Goal: Task Accomplishment & Management: Manage account settings

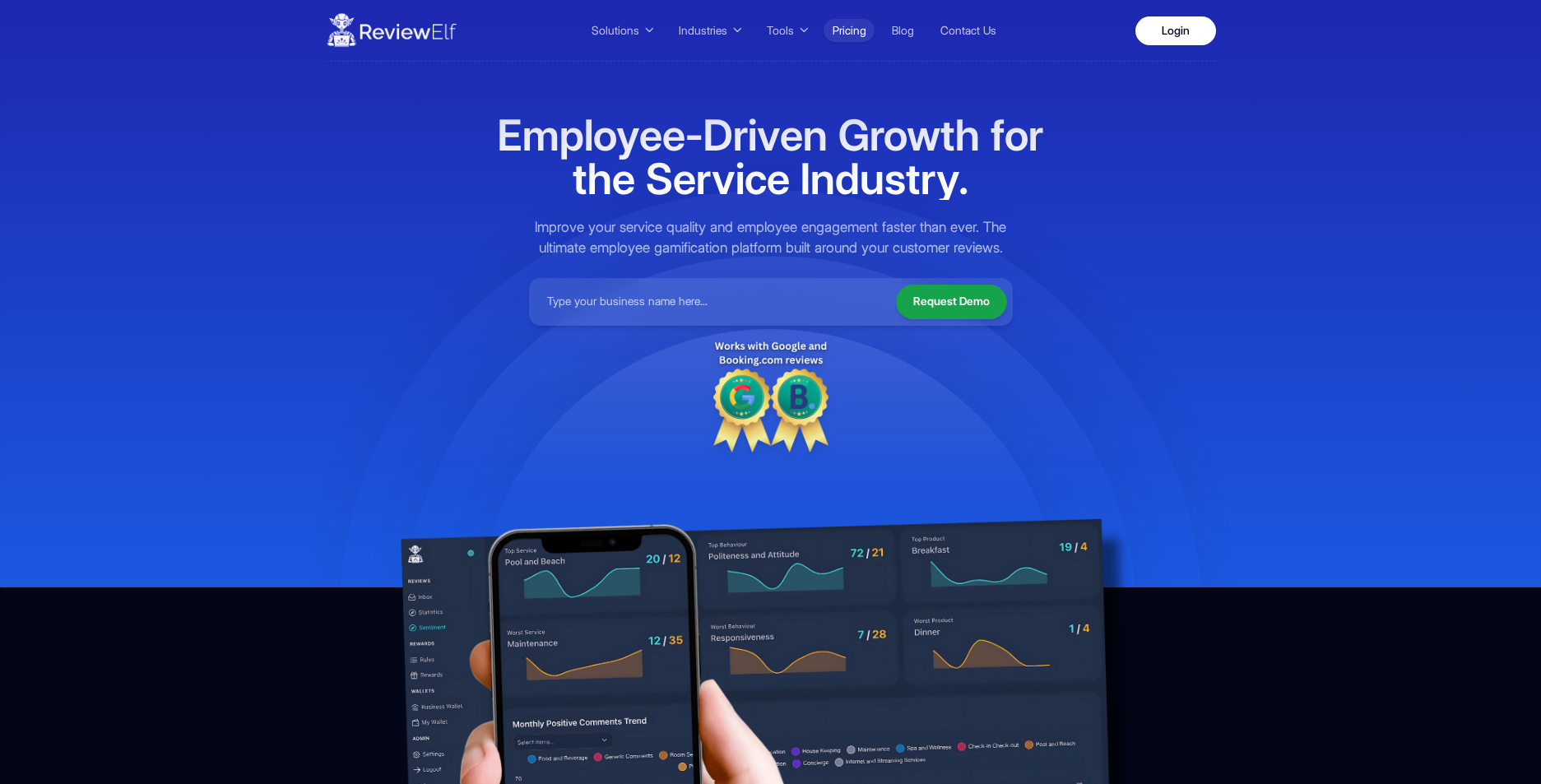
click at [848, 25] on link "Pricing" at bounding box center [849, 31] width 51 height 23
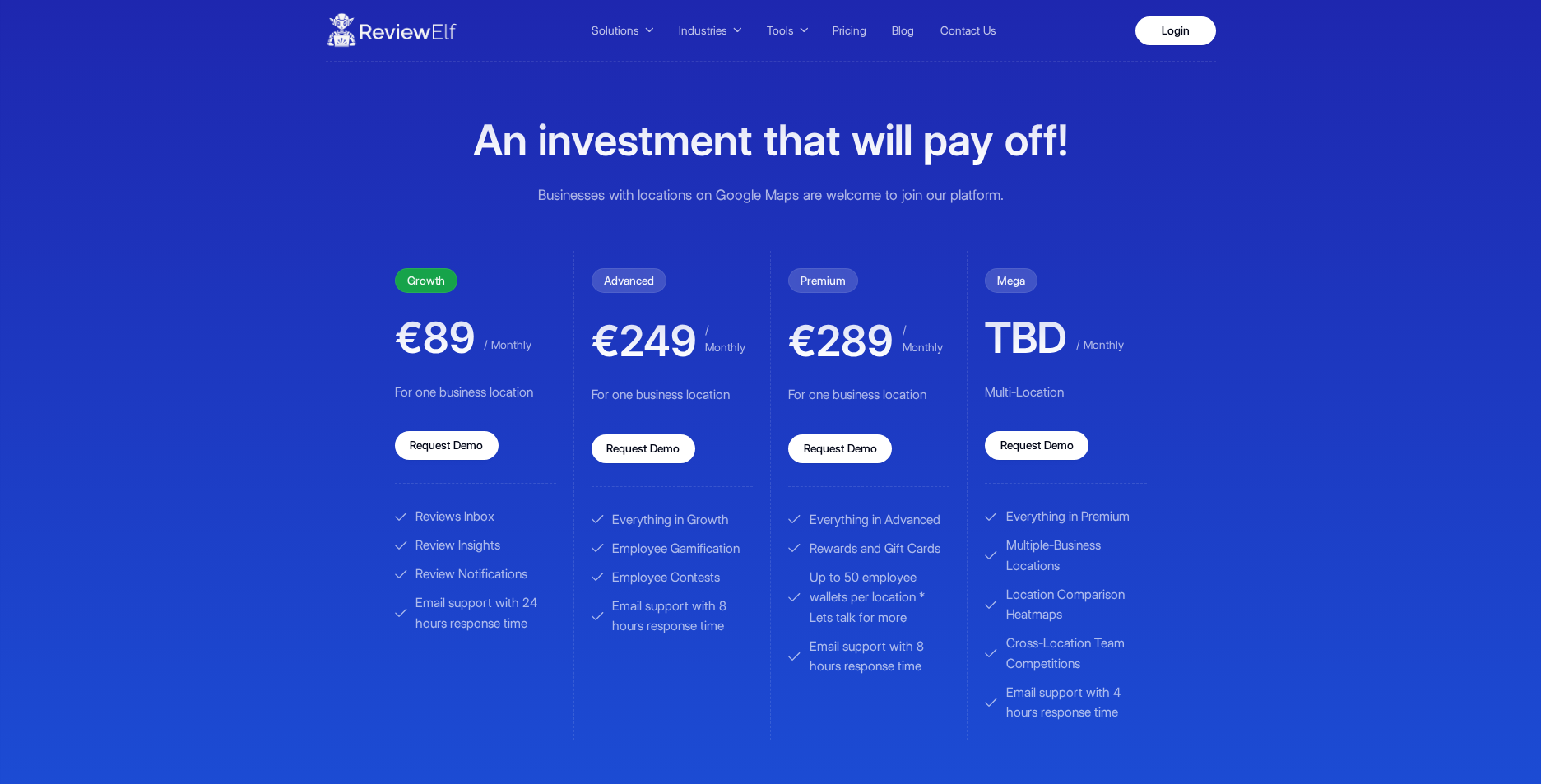
click at [1336, 257] on div "Solutions Service Quality Contests Team Rewards and Gifts Review Collection Rev…" at bounding box center [770, 536] width 1541 height 1073
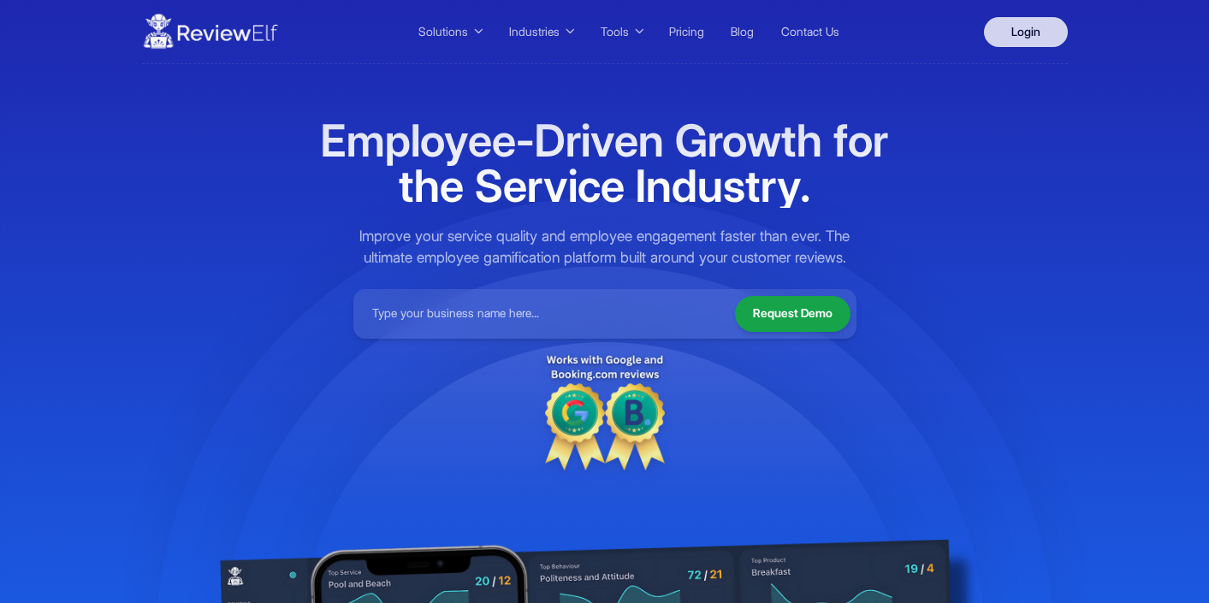
click at [1025, 32] on link "Login" at bounding box center [1026, 32] width 84 height 30
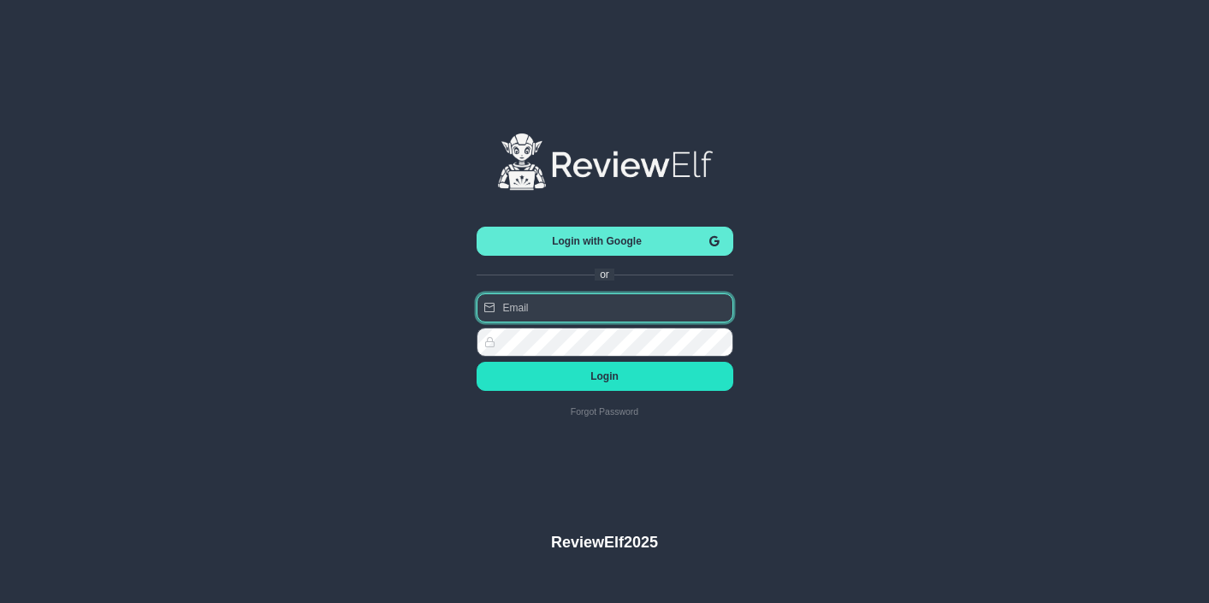
type input "[PERSON_NAME][EMAIL_ADDRESS][PERSON_NAME][DOMAIN_NAME]"
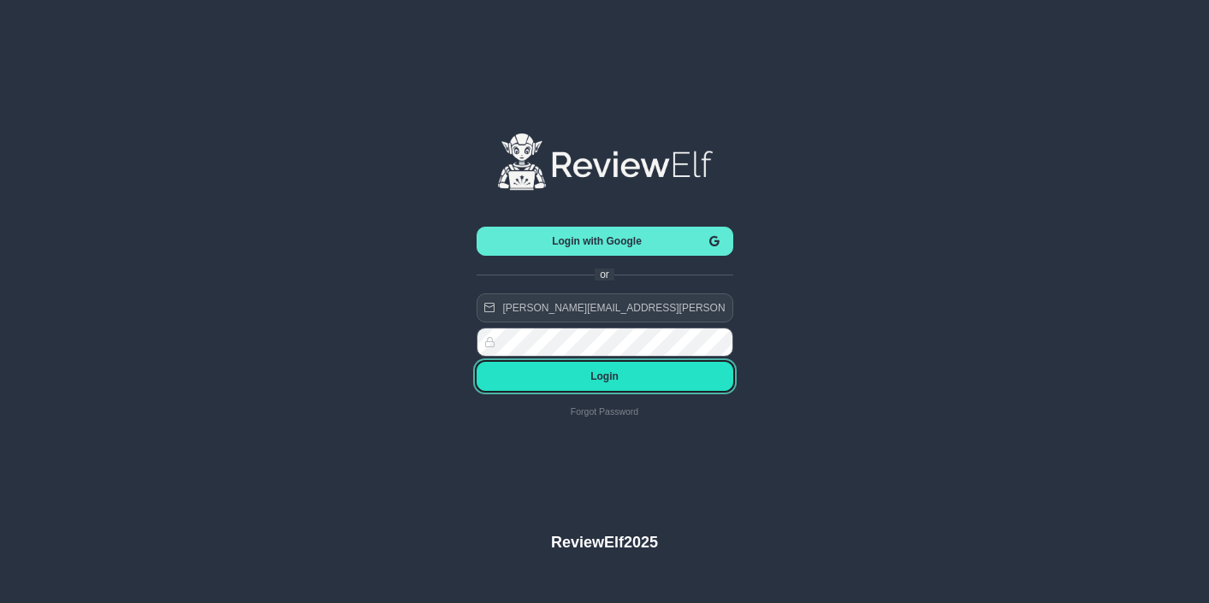
click at [599, 380] on span "Login" at bounding box center [604, 377] width 229 height 12
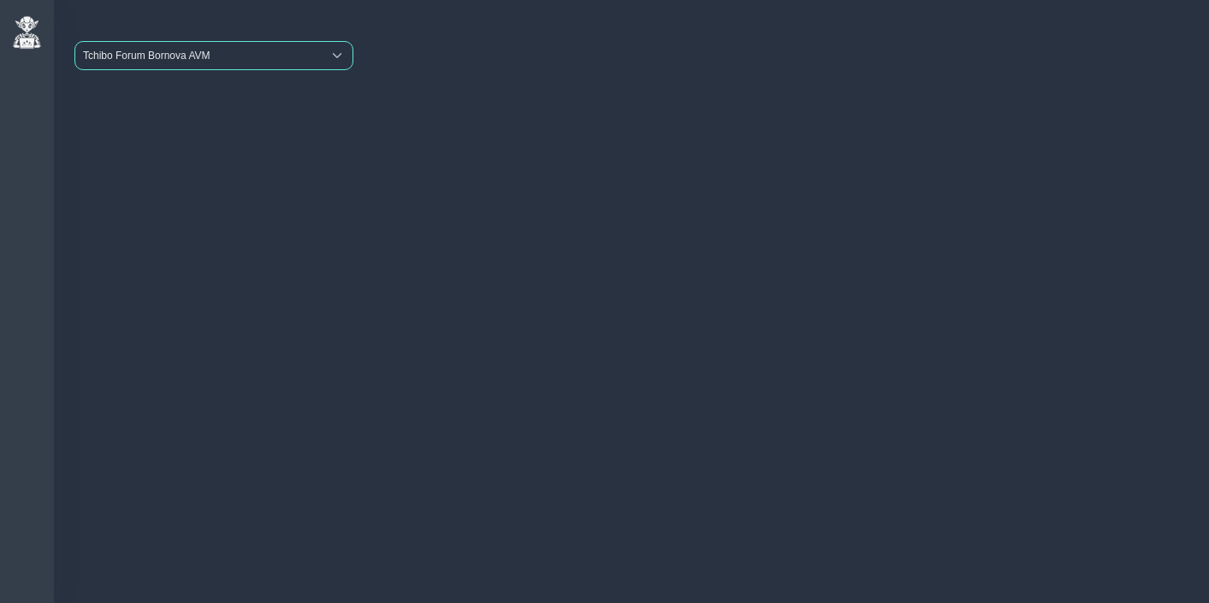
click at [194, 60] on span "Tchibo Forum Bornova AVM" at bounding box center [198, 55] width 246 height 27
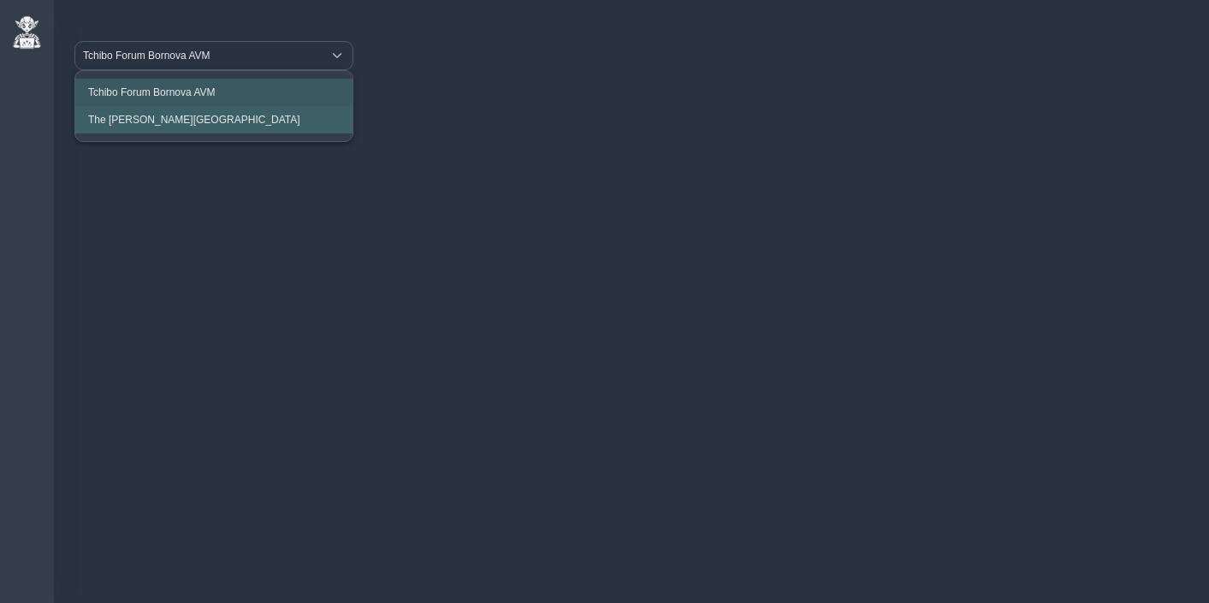
click at [195, 112] on li "The Clementine Churchill Hospital" at bounding box center [213, 119] width 277 height 27
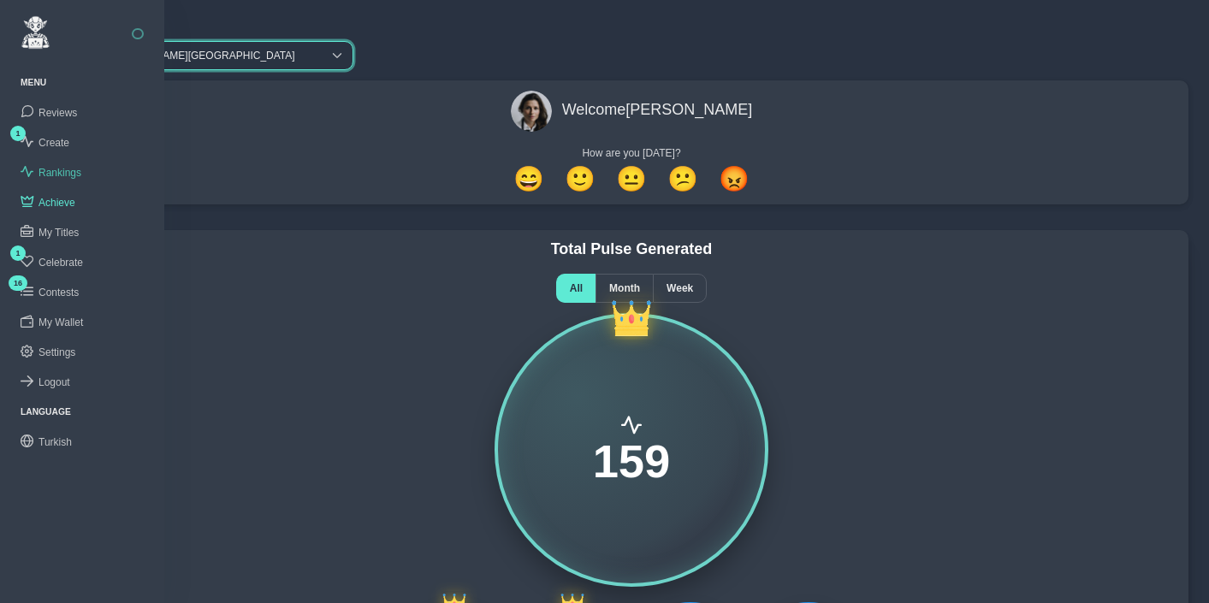
click at [73, 173] on span "Rankings" at bounding box center [60, 173] width 43 height 12
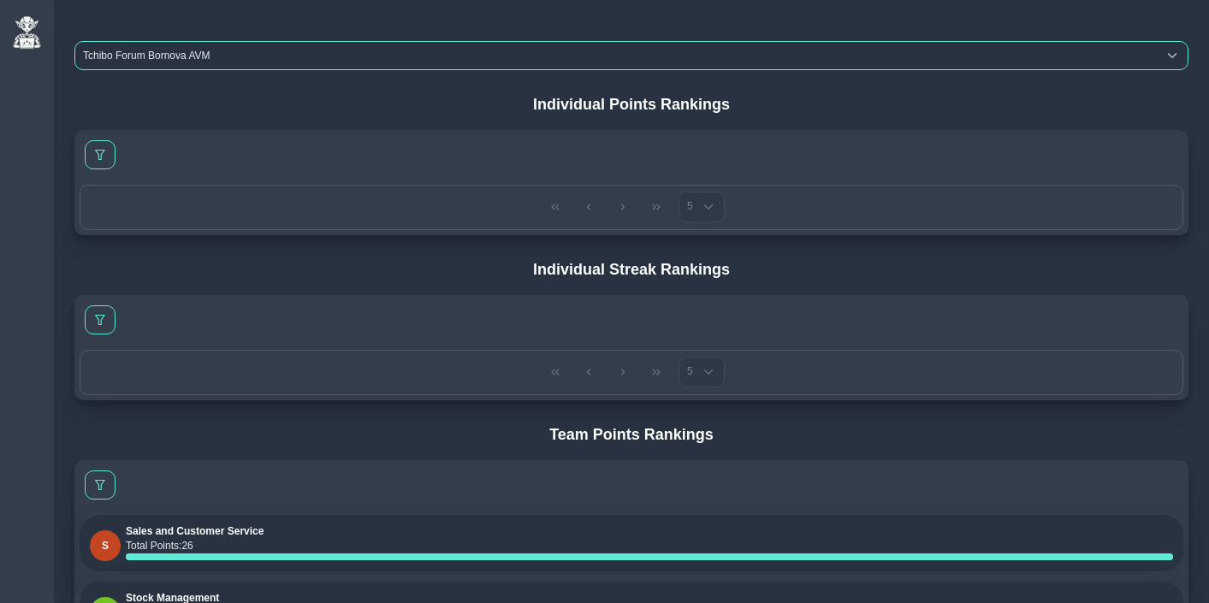
click at [252, 57] on span "Tchibo Forum Bornova AVM" at bounding box center [616, 55] width 1082 height 27
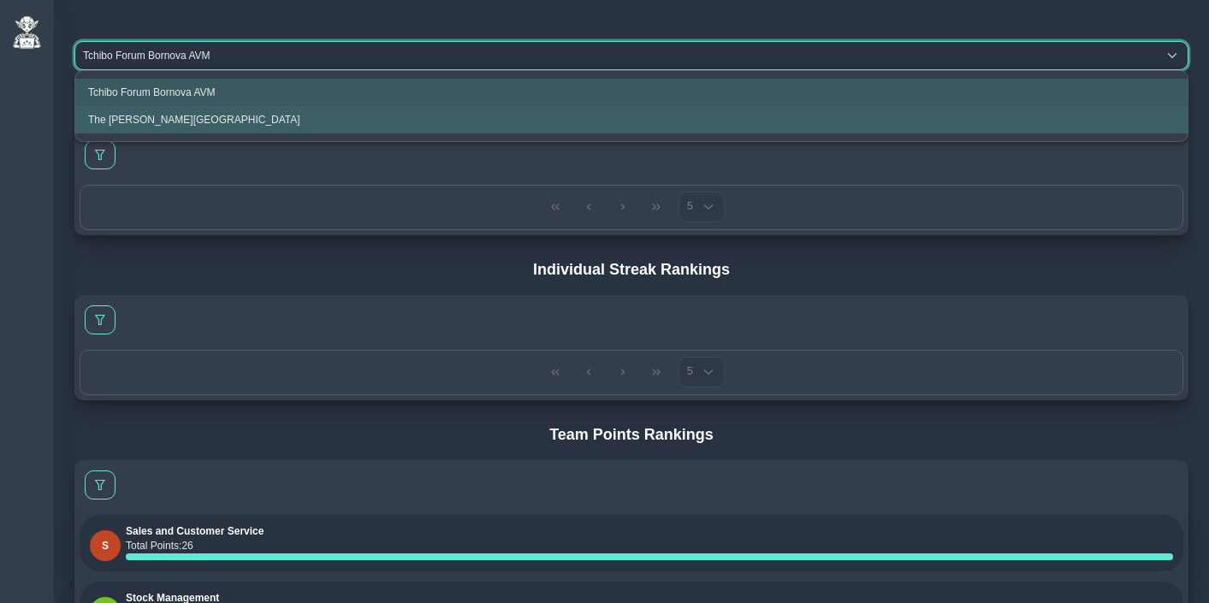
click at [171, 110] on li "The Clementine Churchill Hospital" at bounding box center [631, 119] width 1113 height 27
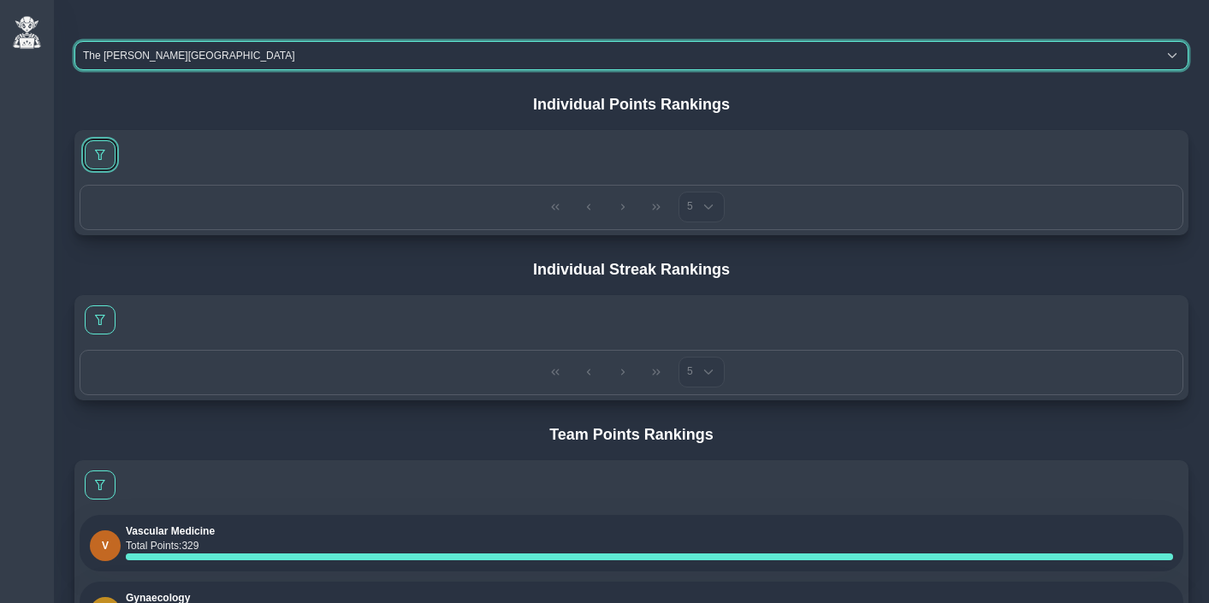
click at [104, 153] on span at bounding box center [100, 155] width 10 height 10
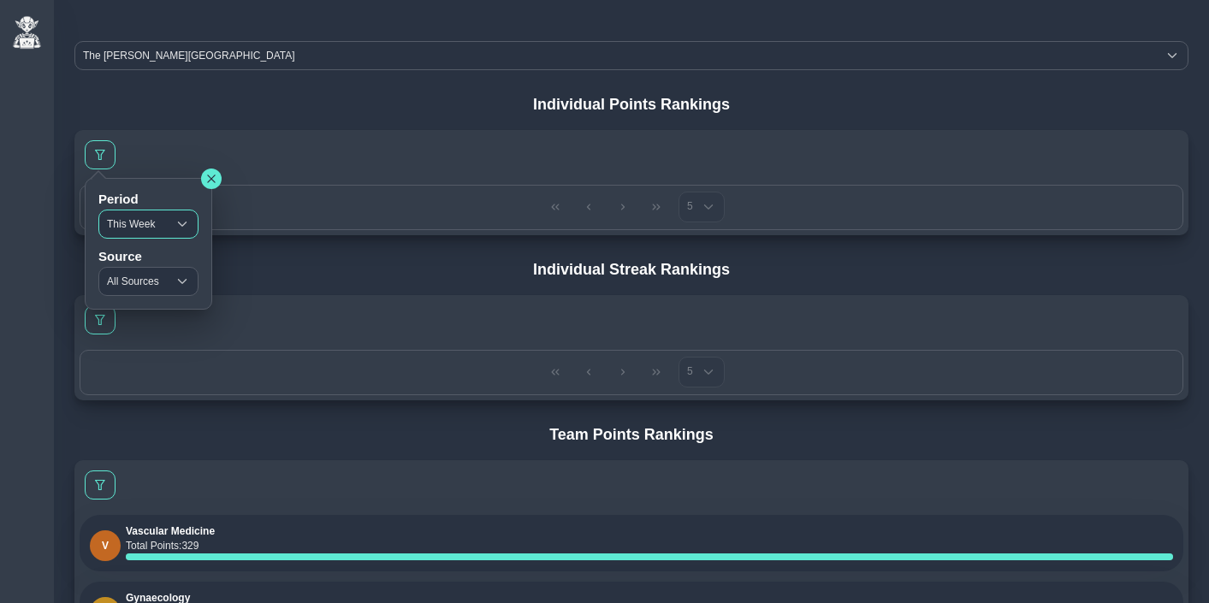
click at [131, 214] on span "This Week" at bounding box center [133, 224] width 68 height 27
click at [145, 306] on li "All Time" at bounding box center [149, 315] width 101 height 27
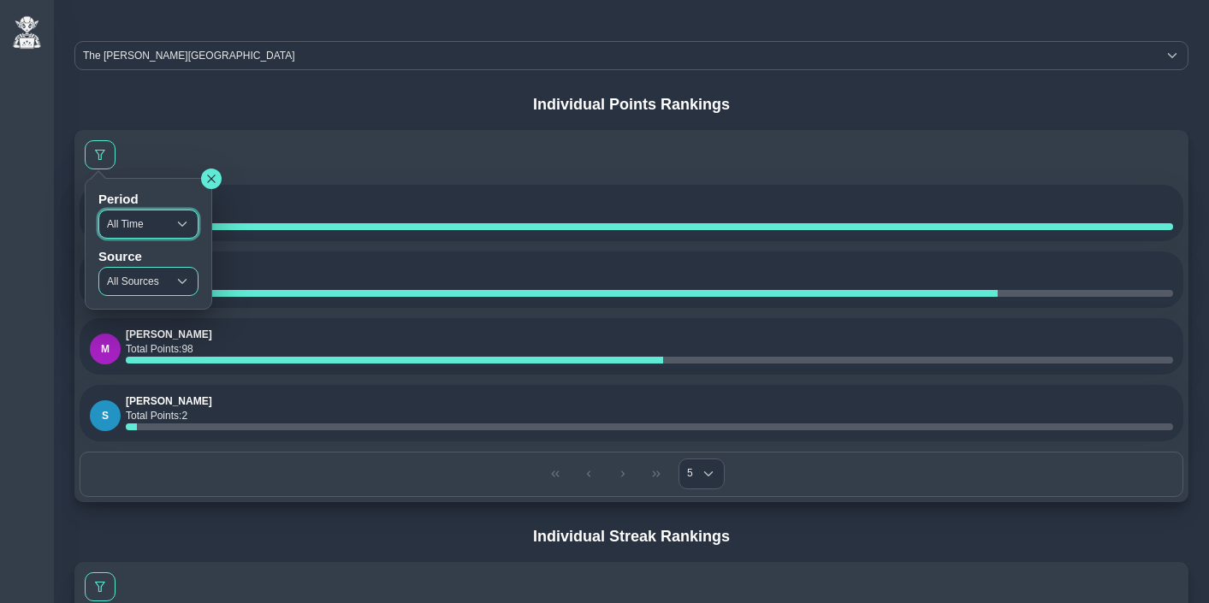
click at [145, 282] on span "All Sources" at bounding box center [133, 281] width 68 height 27
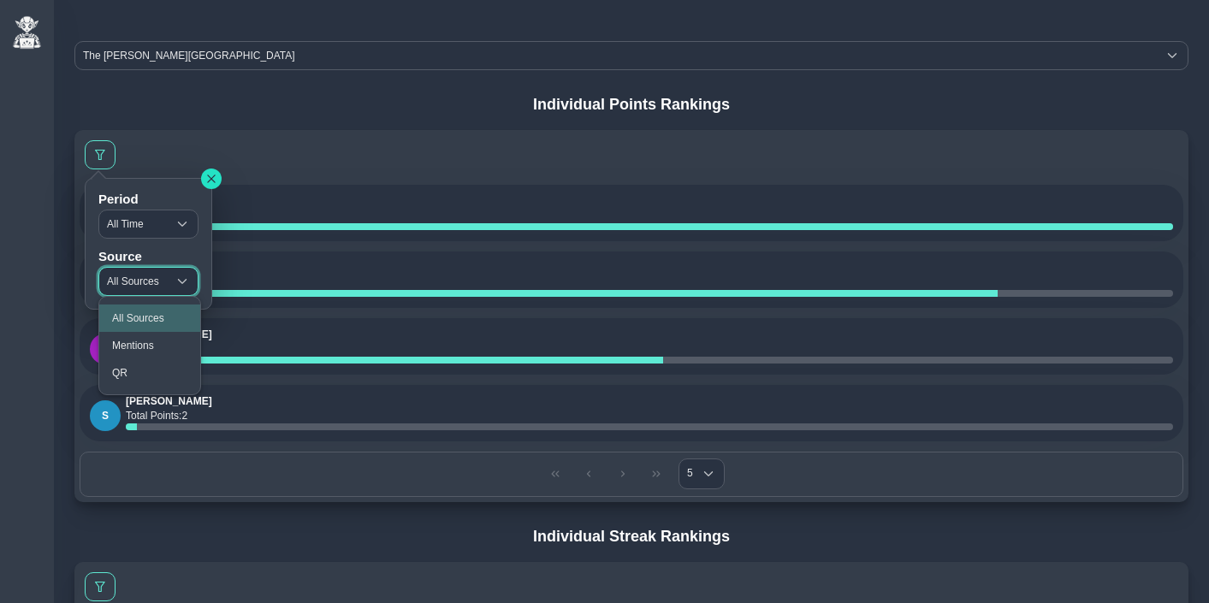
click at [217, 177] on icon "button" at bounding box center [211, 179] width 10 height 10
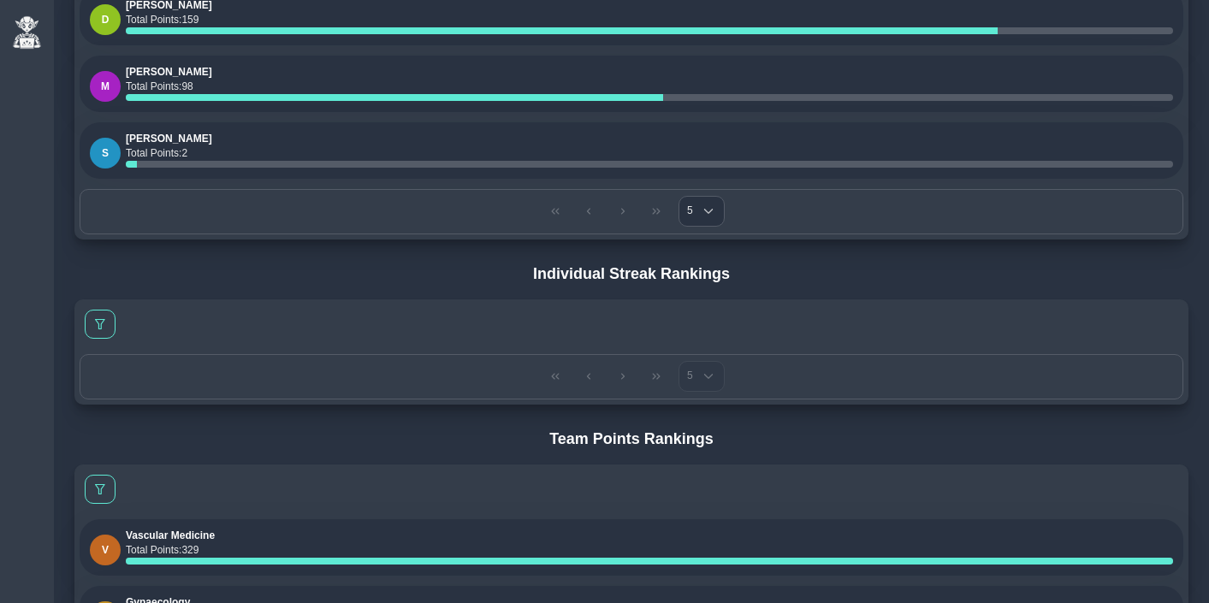
scroll to position [271, 0]
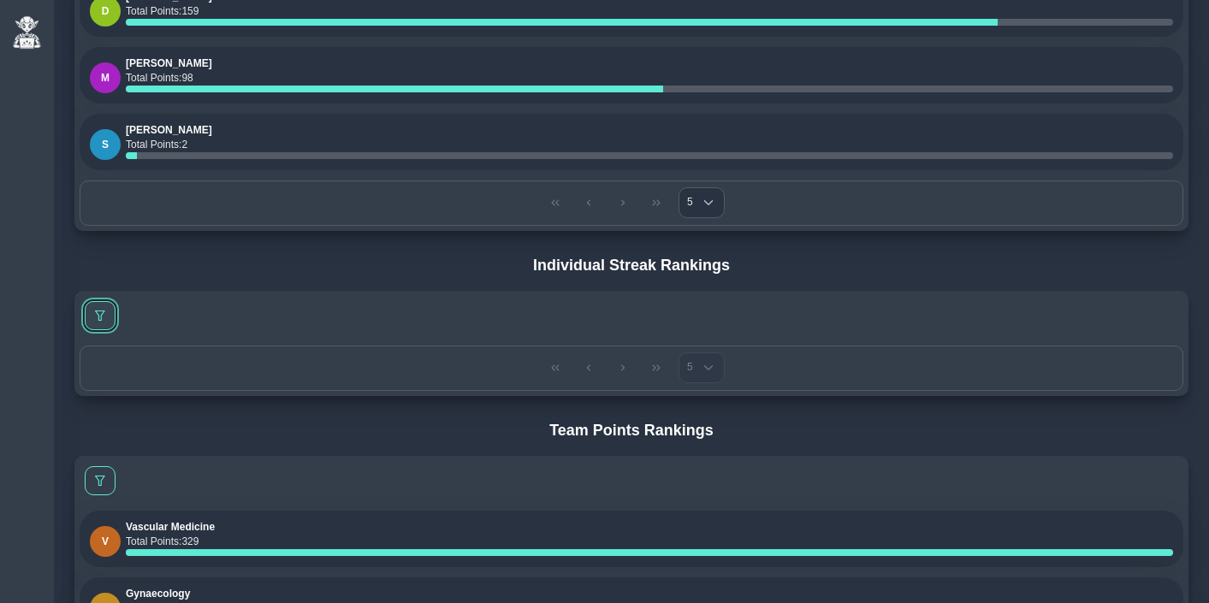
click at [100, 315] on span at bounding box center [100, 316] width 10 height 10
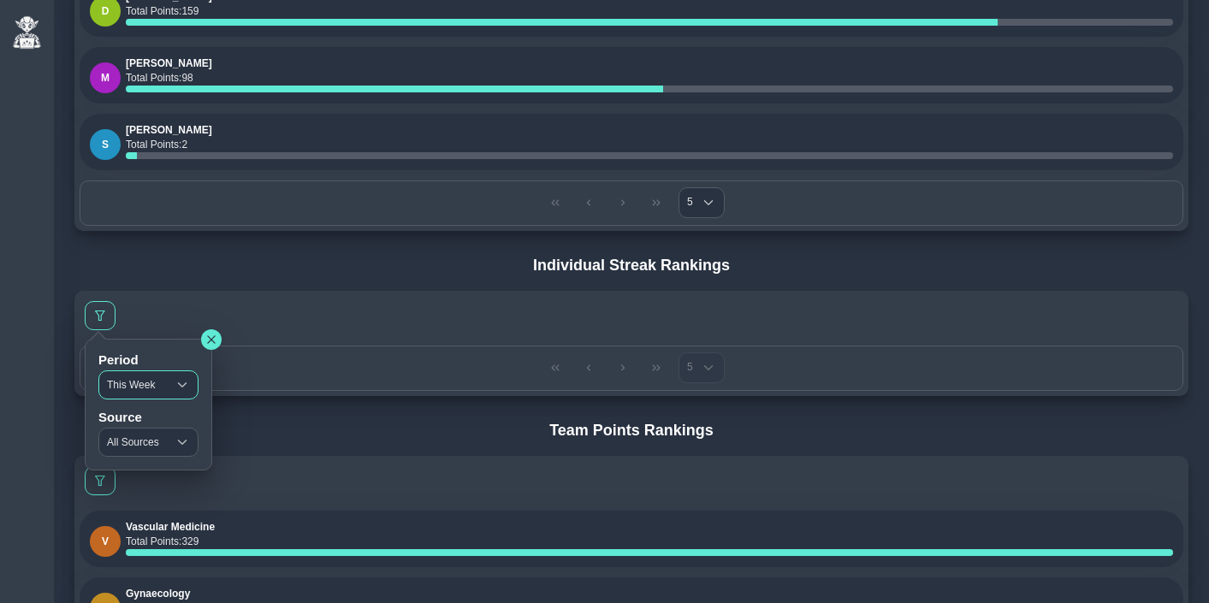
click at [130, 371] on span "This Week" at bounding box center [133, 384] width 68 height 27
click at [136, 464] on li "All Time" at bounding box center [149, 476] width 101 height 27
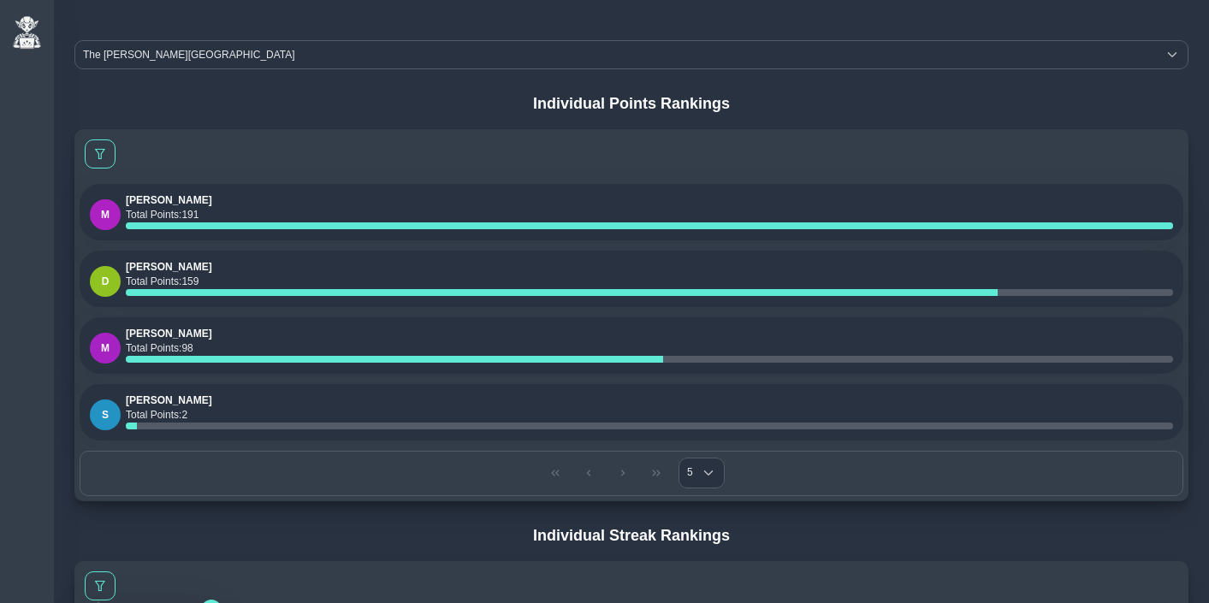
scroll to position [0, 0]
click at [296, 102] on h4 "Individual Points Rankings" at bounding box center [631, 105] width 1114 height 19
click at [180, 109] on h4 "Individual Points Rankings" at bounding box center [631, 105] width 1114 height 19
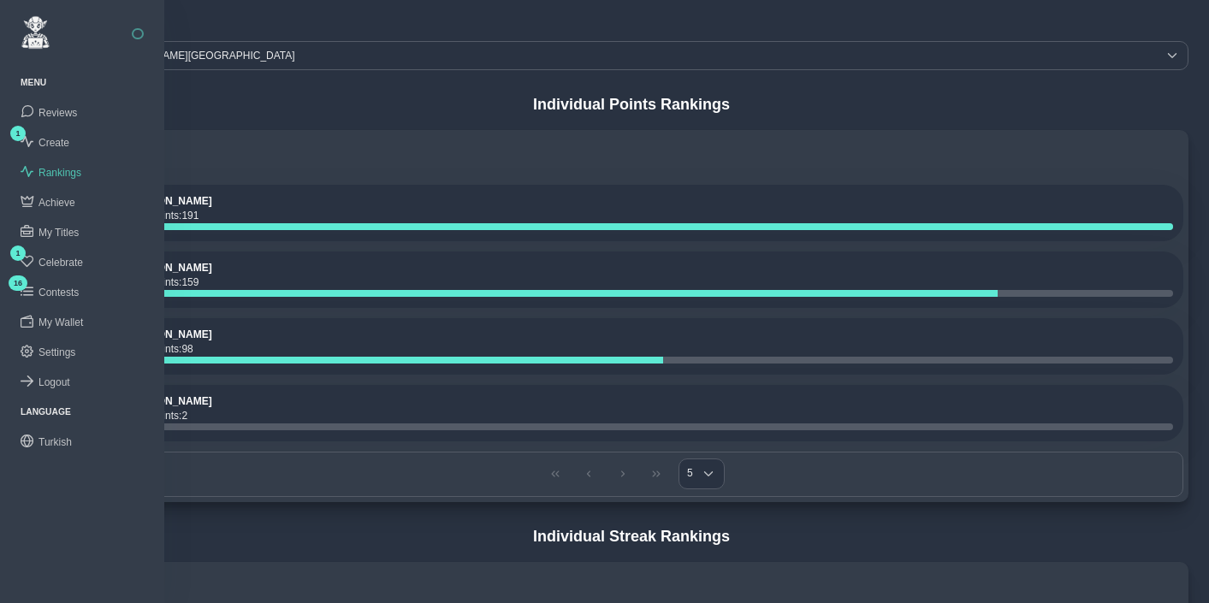
click at [62, 171] on span "Rankings" at bounding box center [60, 173] width 43 height 12
click at [58, 197] on span "Achieve" at bounding box center [57, 203] width 37 height 12
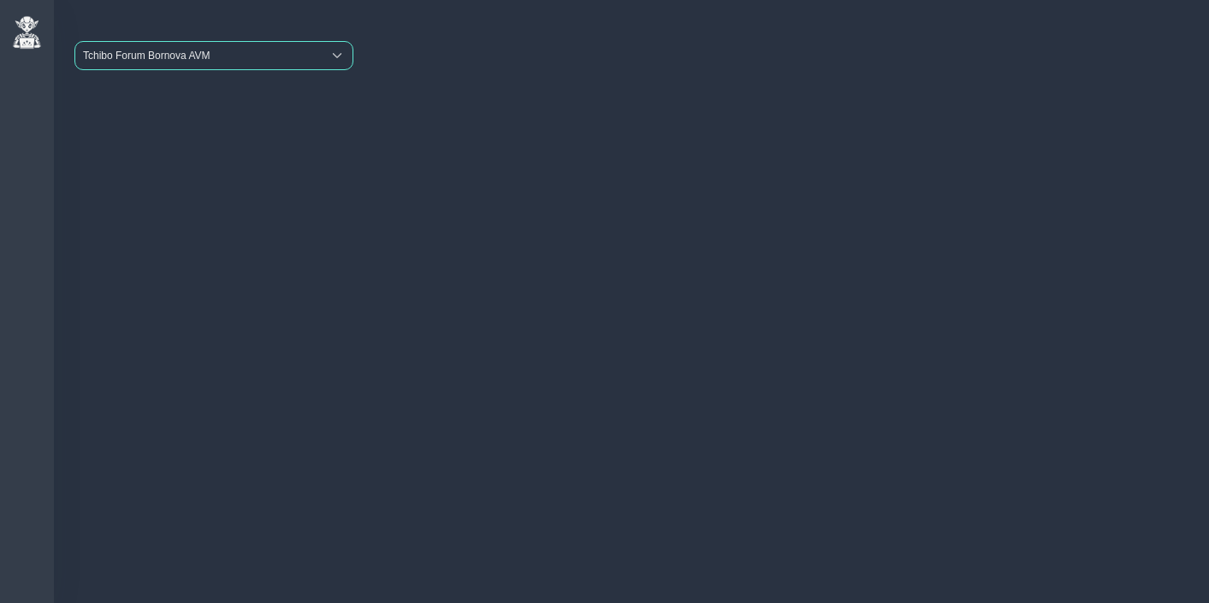
click at [180, 59] on span "Tchibo Forum Bornova AVM" at bounding box center [198, 55] width 246 height 27
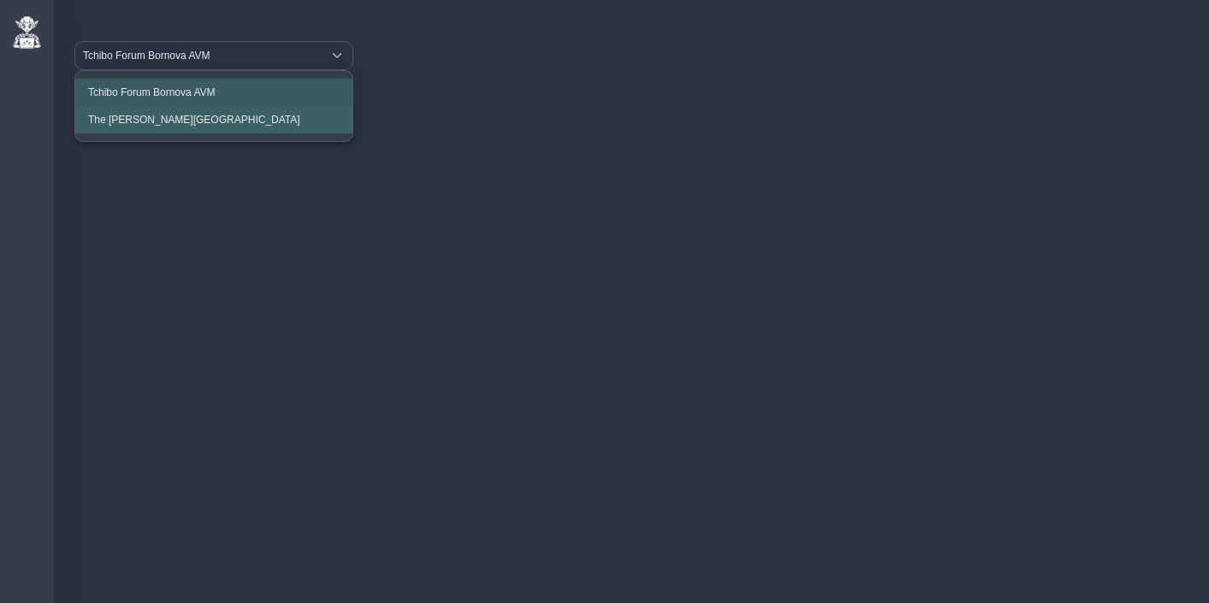
click at [162, 115] on span "The Clementine Churchill Hospital" at bounding box center [194, 120] width 212 height 12
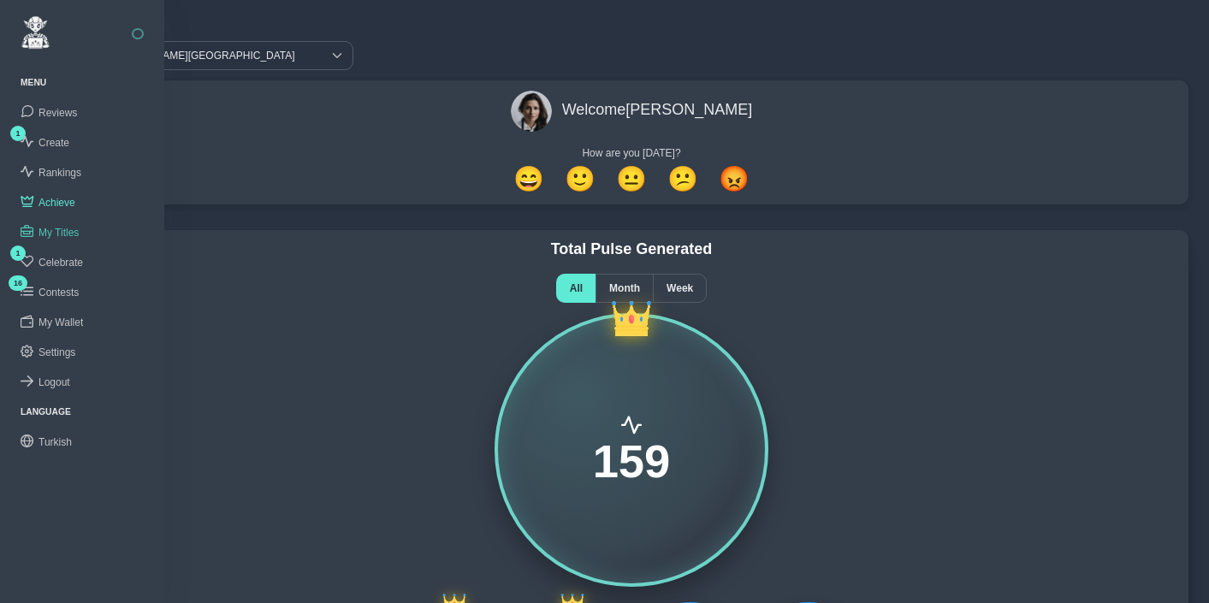
click at [57, 227] on span "My Titles" at bounding box center [59, 233] width 40 height 12
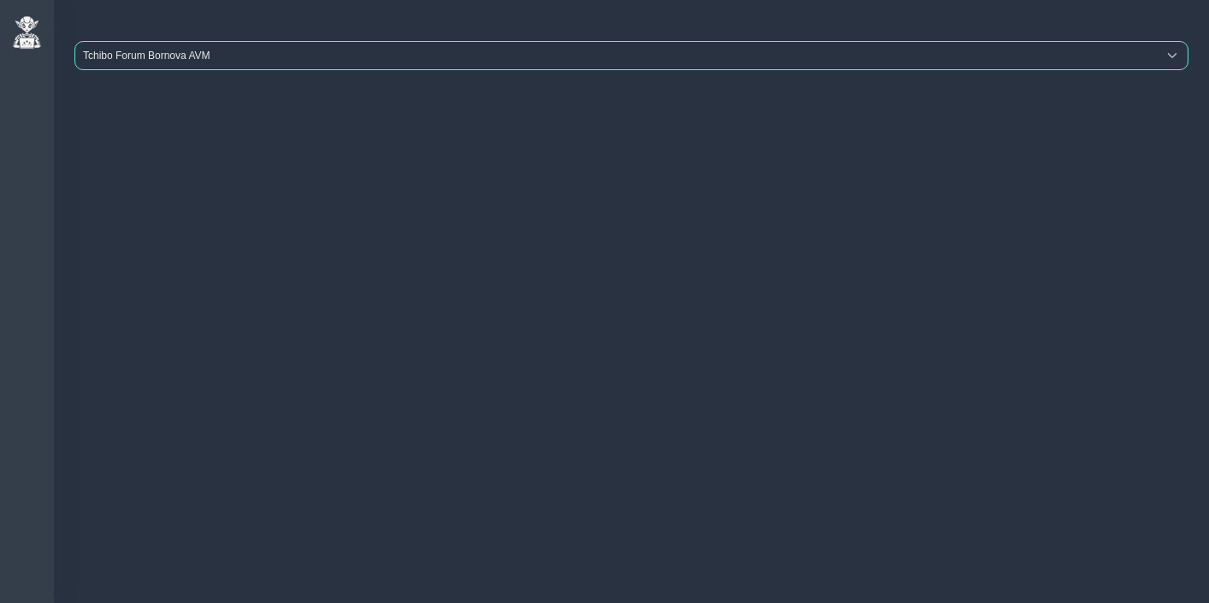
click at [205, 56] on span "Tchibo Forum Bornova AVM" at bounding box center [616, 55] width 1082 height 27
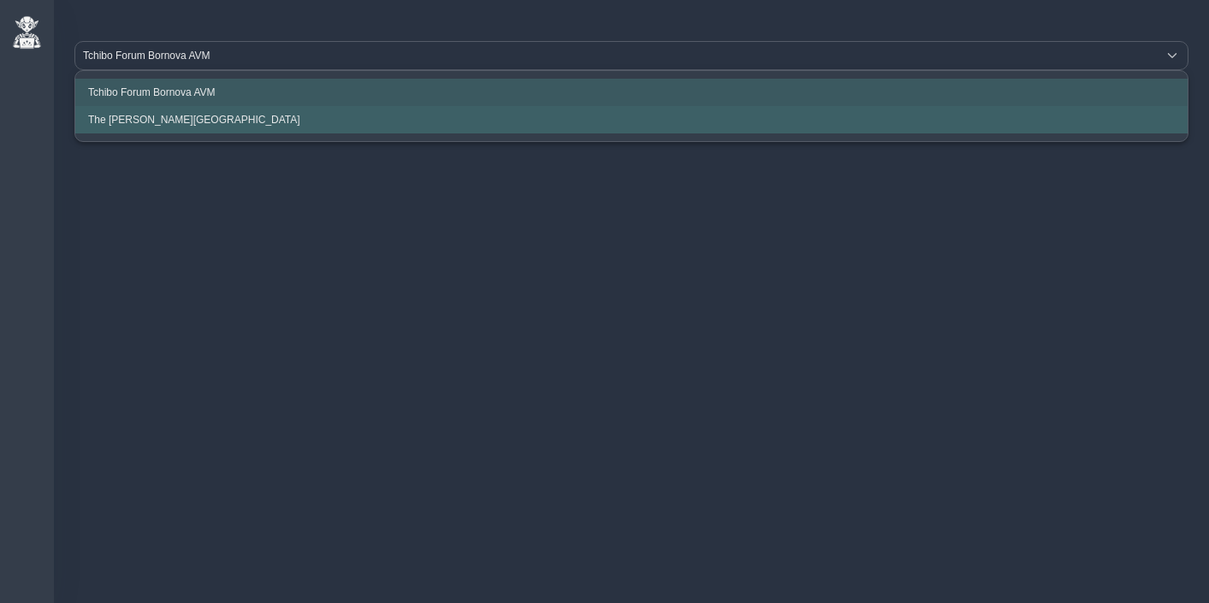
click at [175, 121] on span "The Clementine Churchill Hospital" at bounding box center [194, 120] width 212 height 12
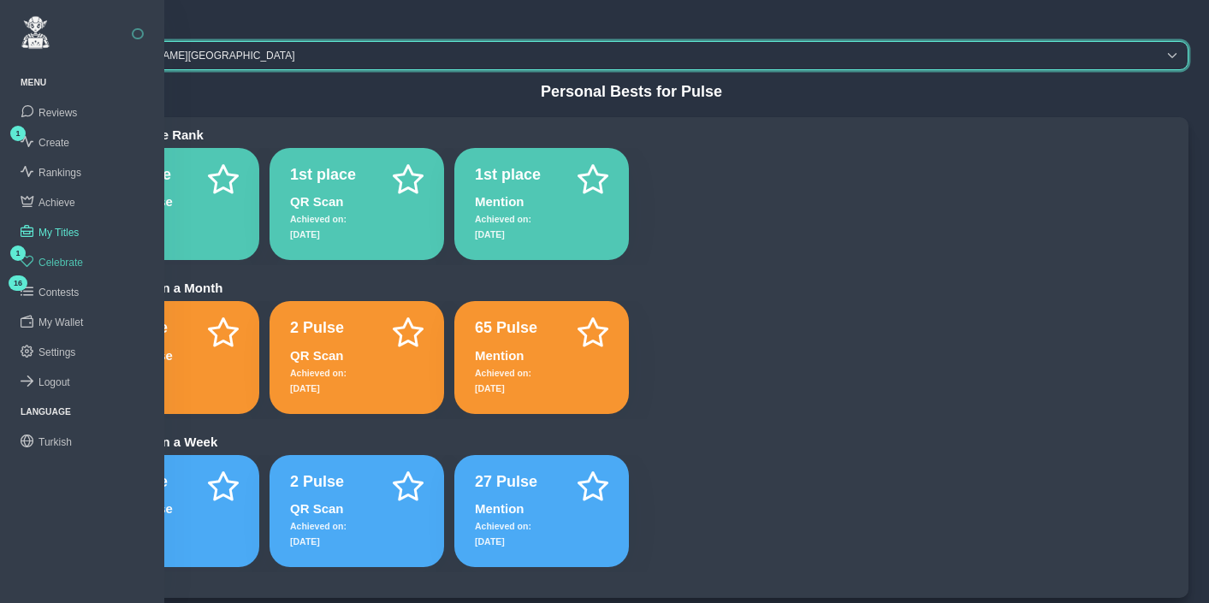
click at [60, 257] on span "Celebrate" at bounding box center [61, 263] width 45 height 12
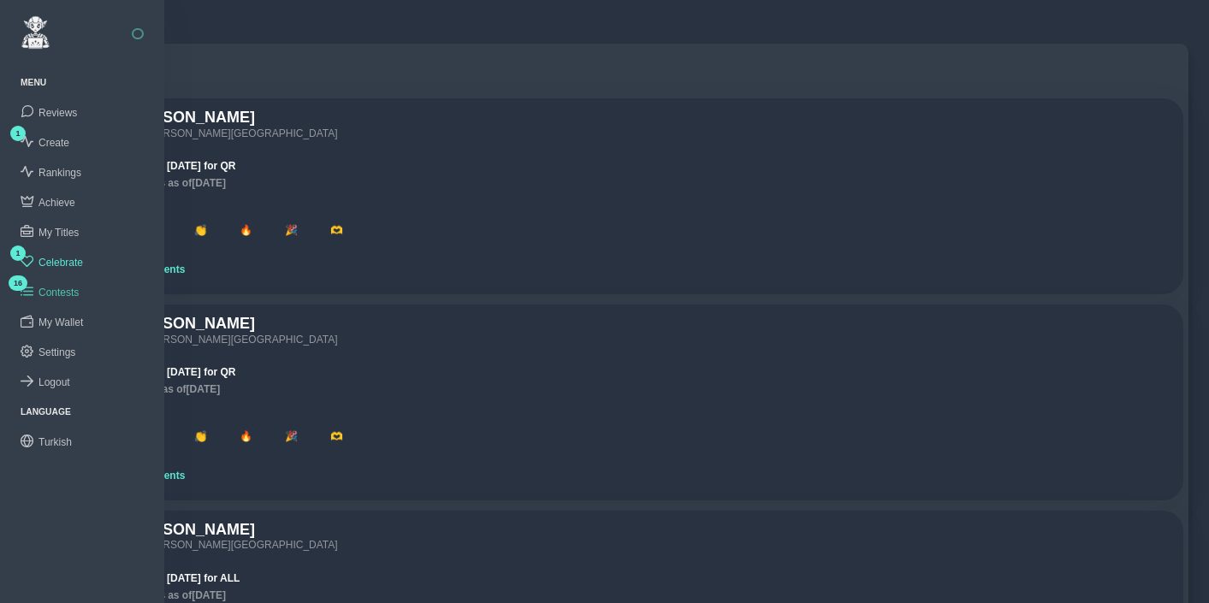
click at [59, 287] on span "Contests" at bounding box center [59, 293] width 40 height 12
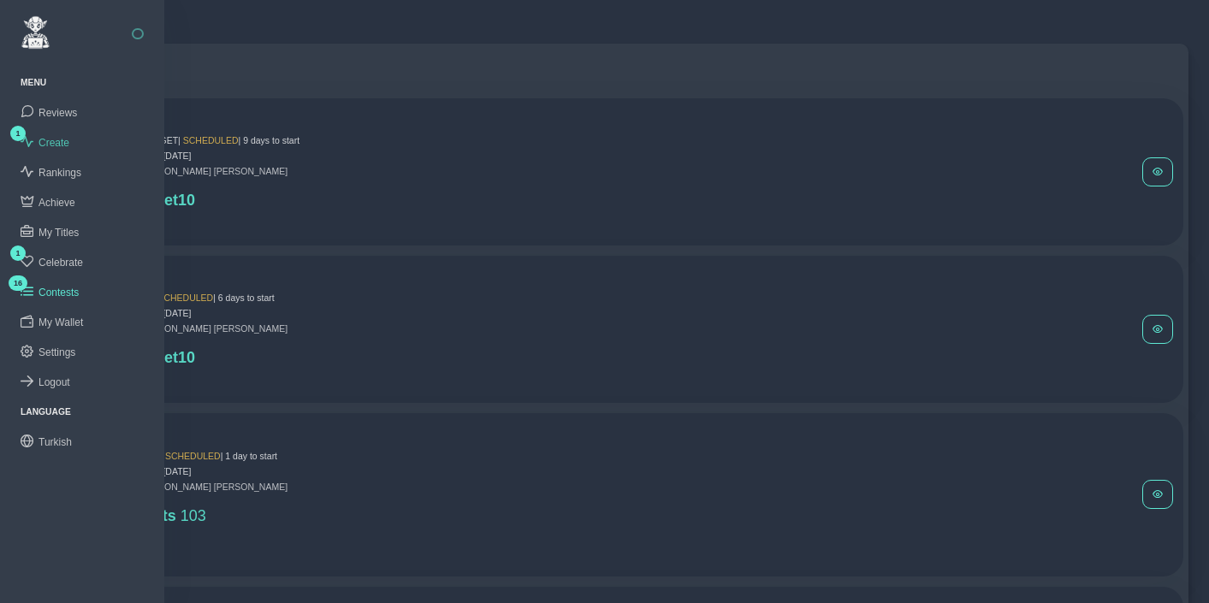
click at [62, 138] on span "Create" at bounding box center [54, 143] width 31 height 12
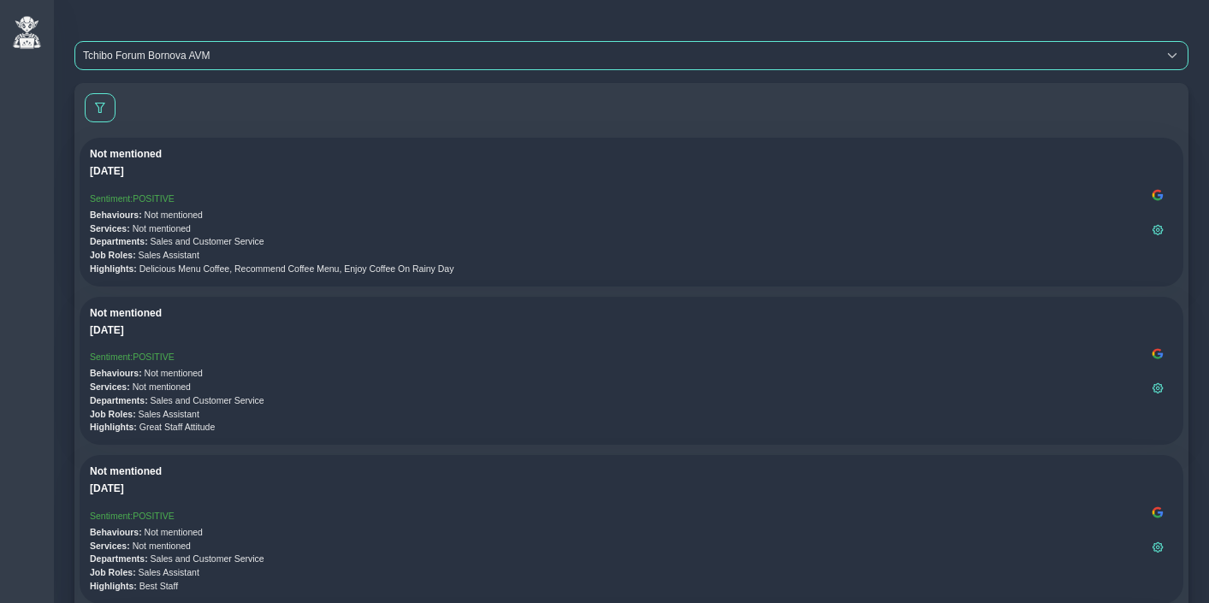
click at [185, 56] on span "Tchibo Forum Bornova AVM" at bounding box center [616, 55] width 1082 height 27
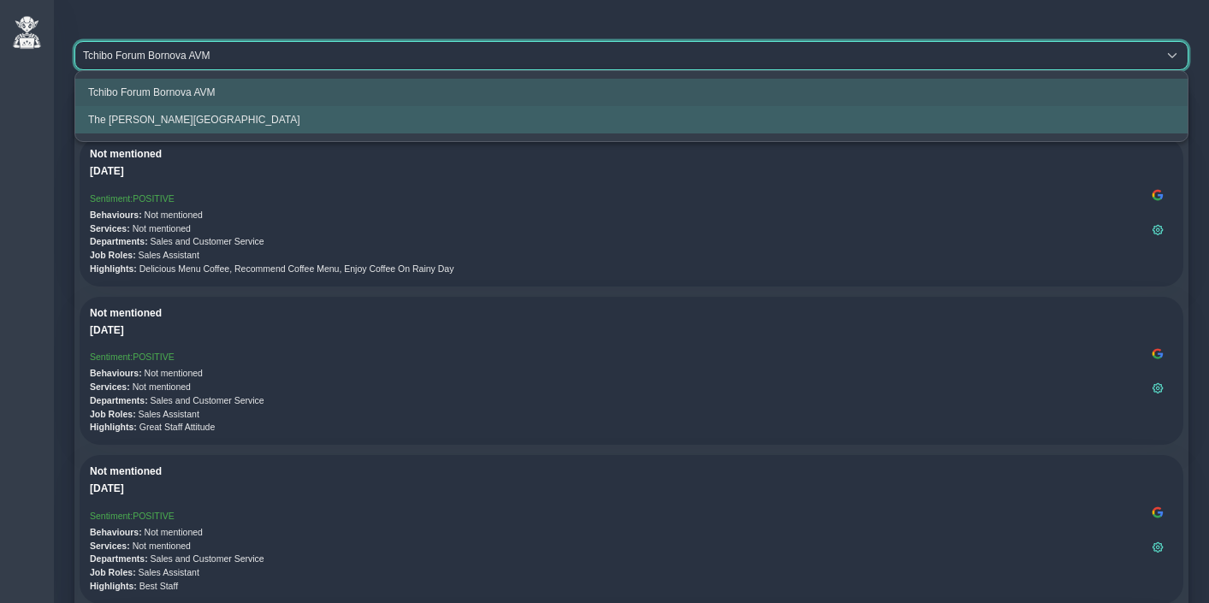
click at [182, 114] on span "The Clementine Churchill Hospital" at bounding box center [194, 120] width 212 height 12
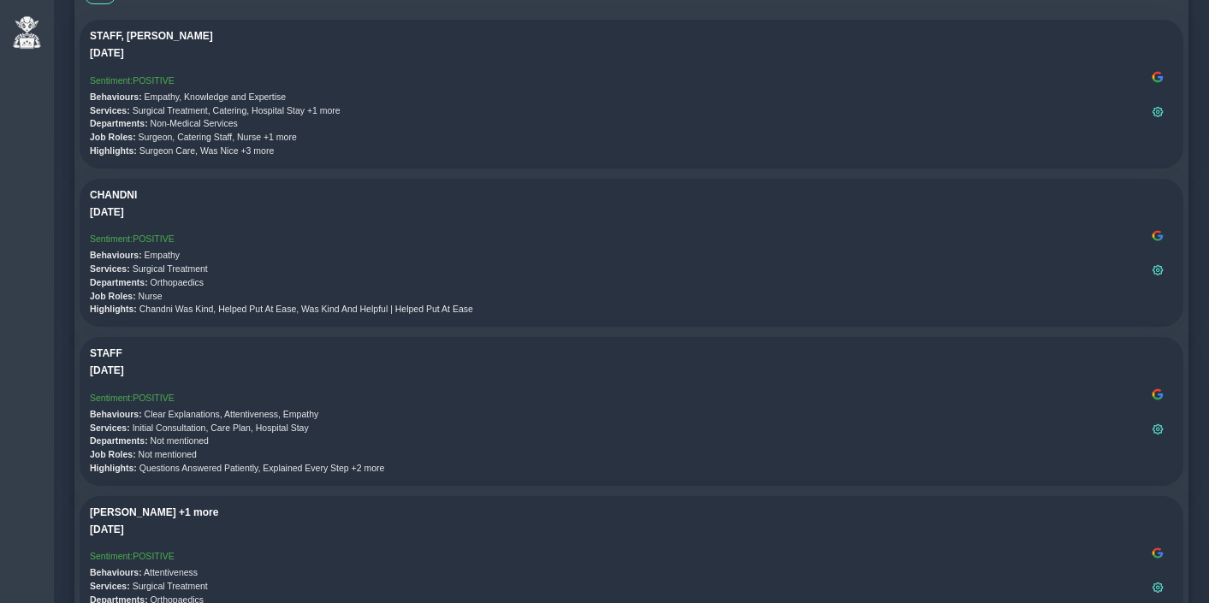
scroll to position [121, 0]
click at [1156, 229] on img at bounding box center [1158, 234] width 14 height 14
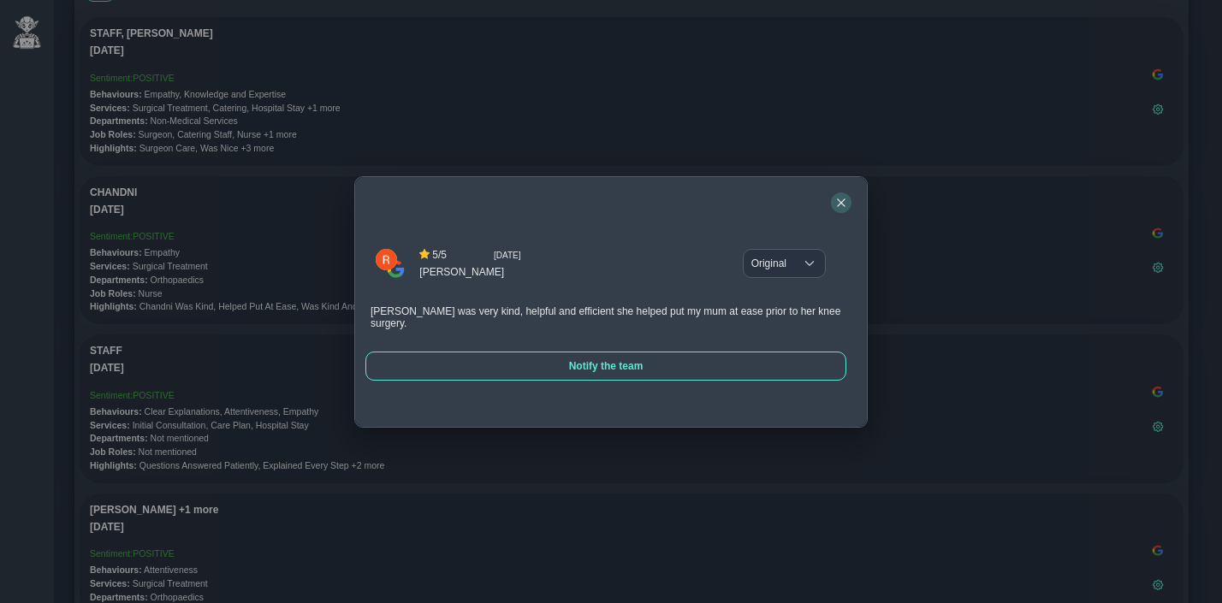
click at [844, 198] on icon "button" at bounding box center [841, 203] width 10 height 10
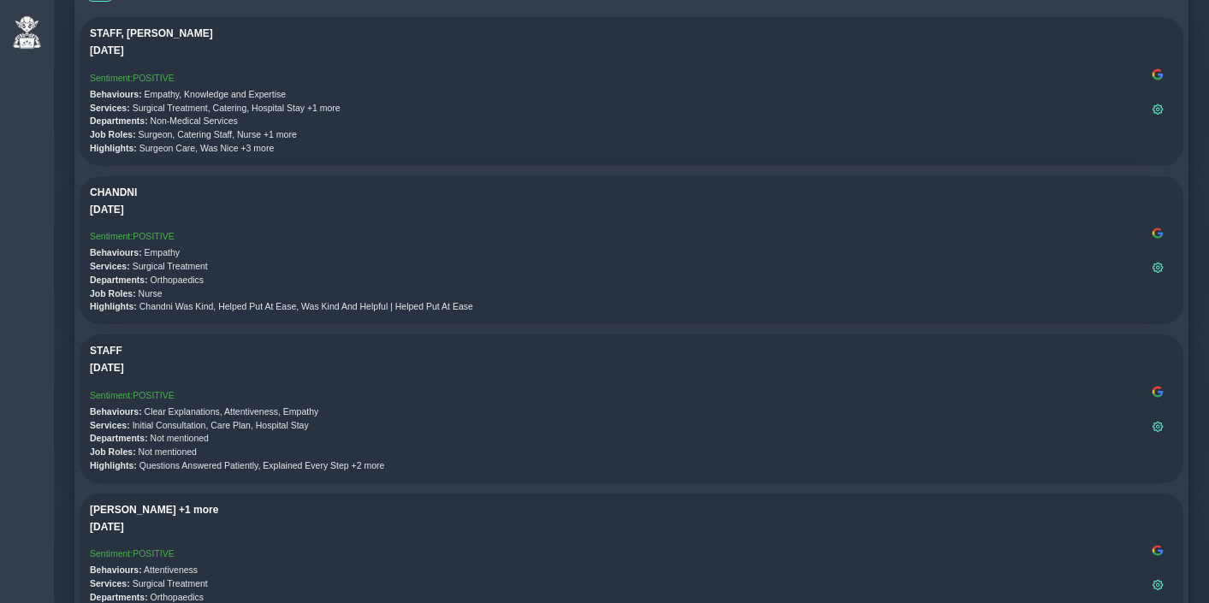
click at [487, 122] on p "Departments: Non-Medical Services" at bounding box center [616, 122] width 1053 height 14
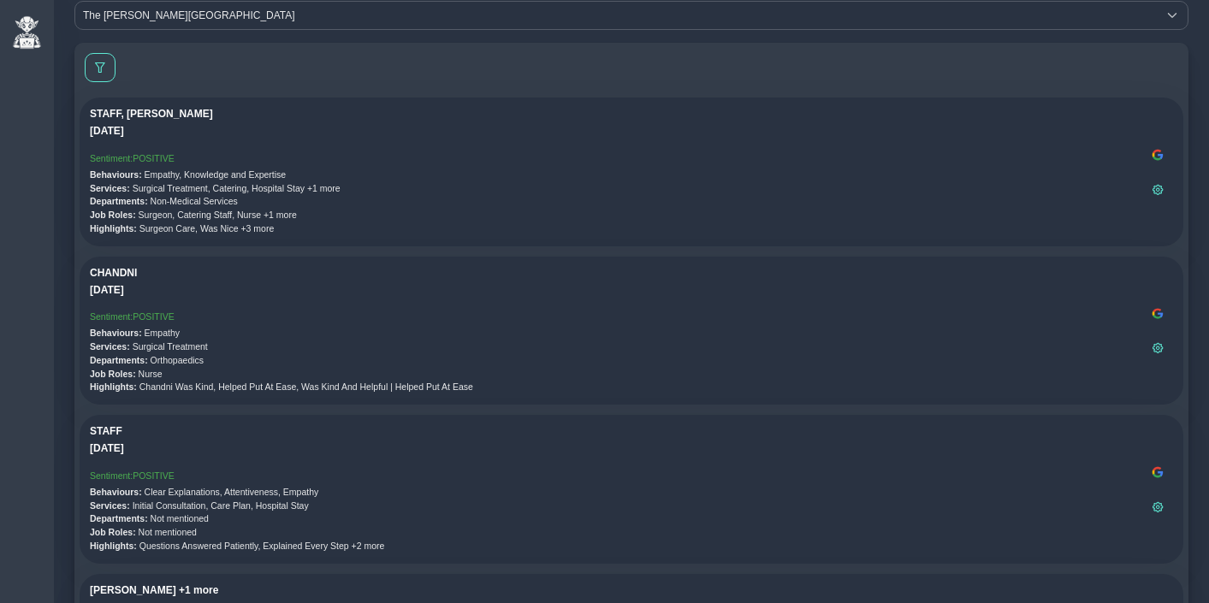
scroll to position [37, 0]
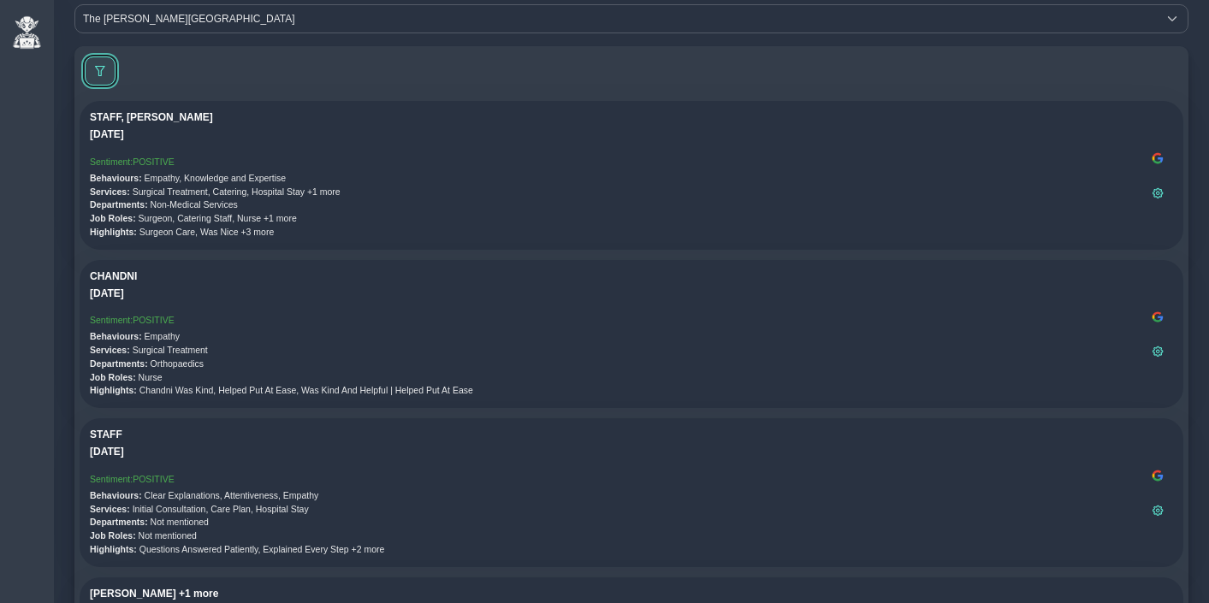
click at [107, 74] on button at bounding box center [100, 70] width 31 height 29
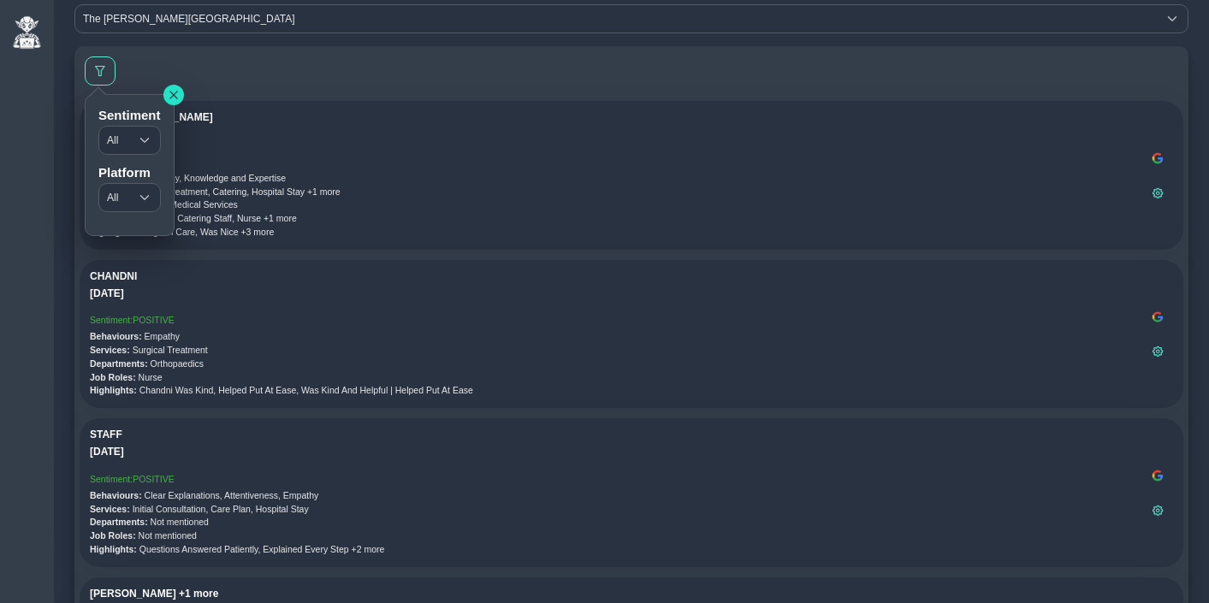
click at [173, 90] on icon "button" at bounding box center [174, 95] width 10 height 10
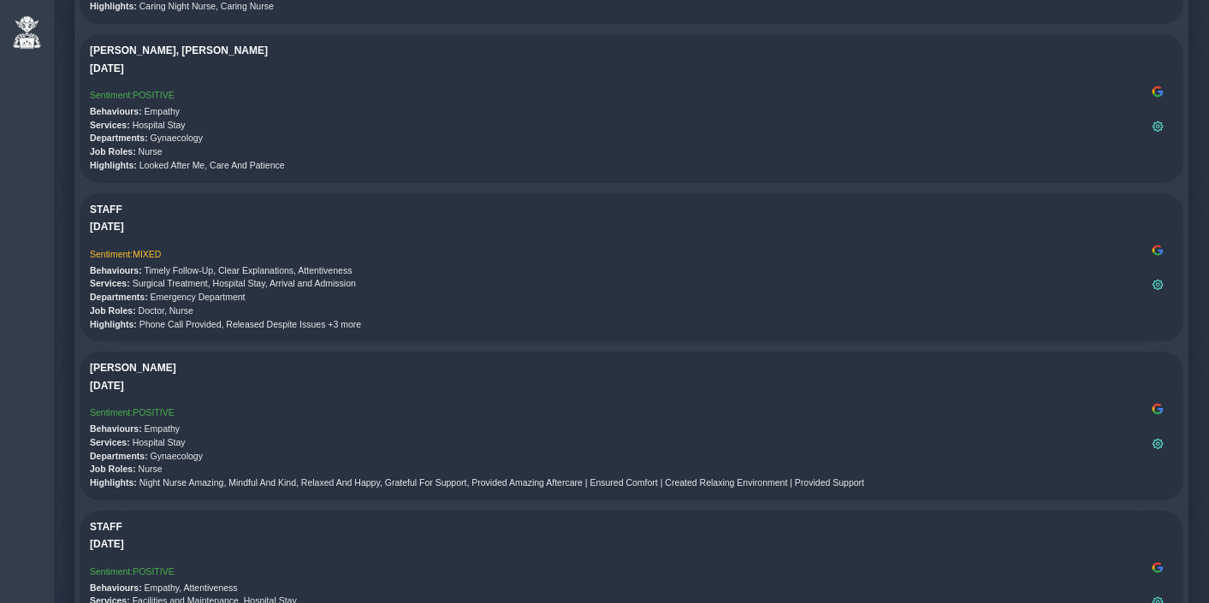
scroll to position [7141, 0]
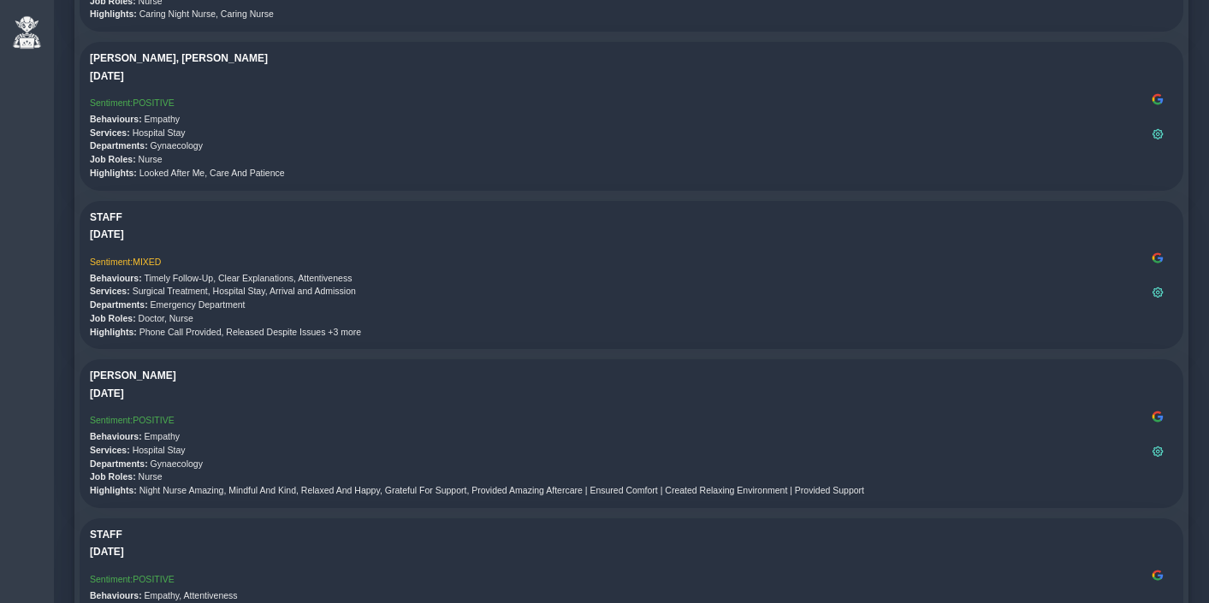
click at [621, 284] on p "Behaviours: Timely Follow-Up, Clear Explanations, Attentiveness" at bounding box center [616, 279] width 1053 height 14
click at [1157, 259] on img at bounding box center [1158, 259] width 14 height 14
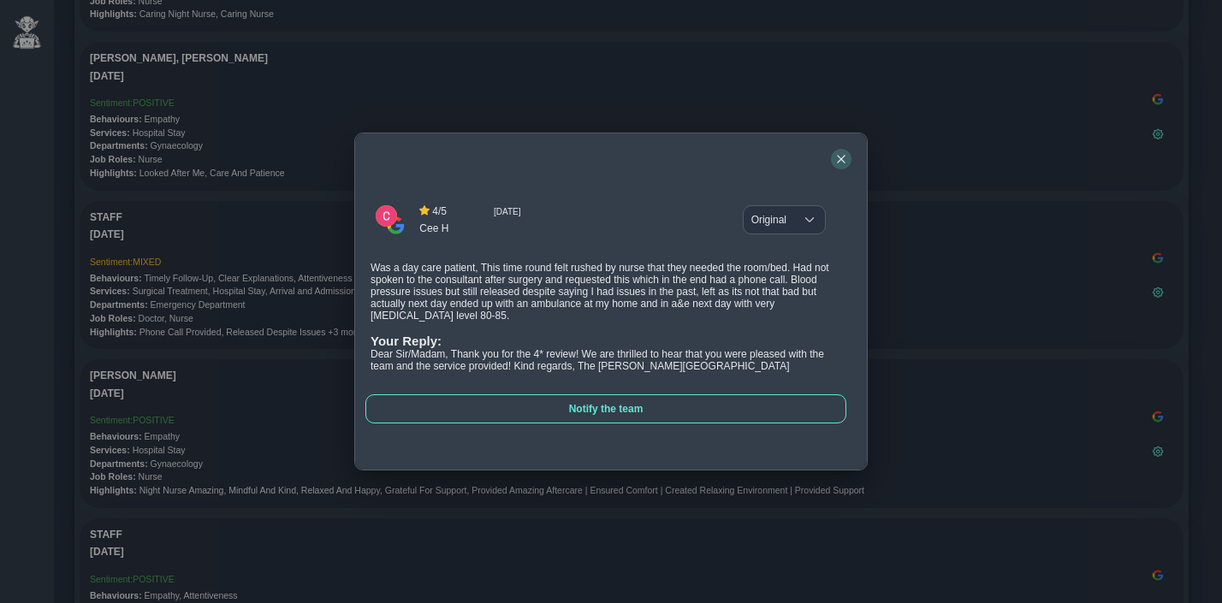
click at [841, 158] on icon "button" at bounding box center [841, 159] width 8 height 8
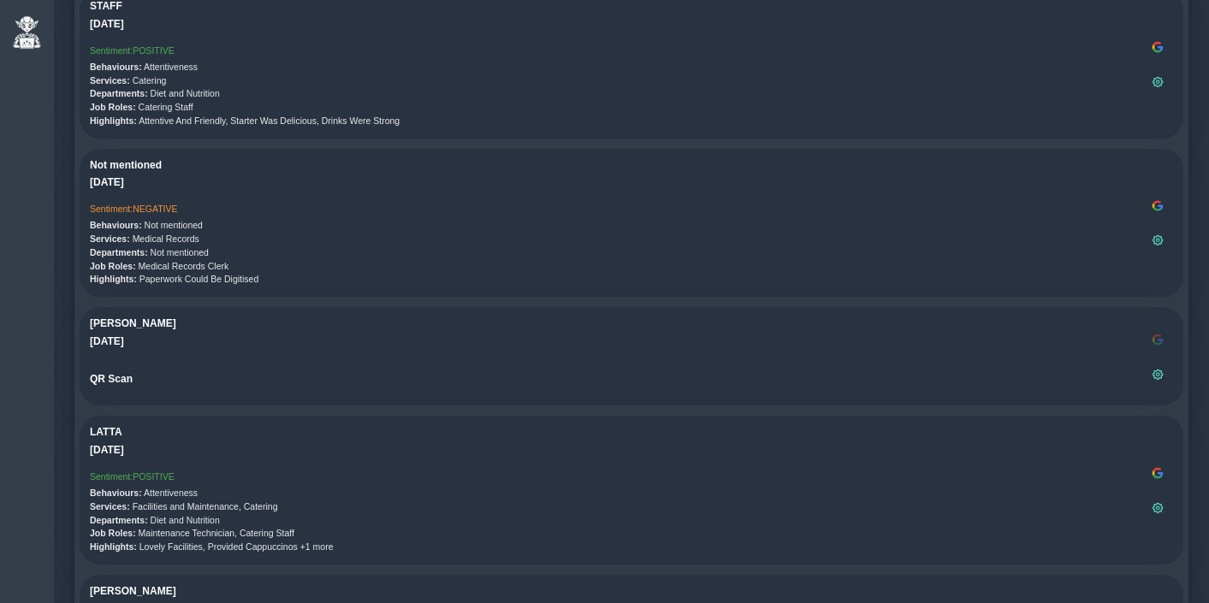
scroll to position [784, 0]
click at [1065, 223] on p "Behaviours: Not mentioned" at bounding box center [616, 225] width 1053 height 14
click at [1154, 206] on img at bounding box center [1158, 206] width 14 height 14
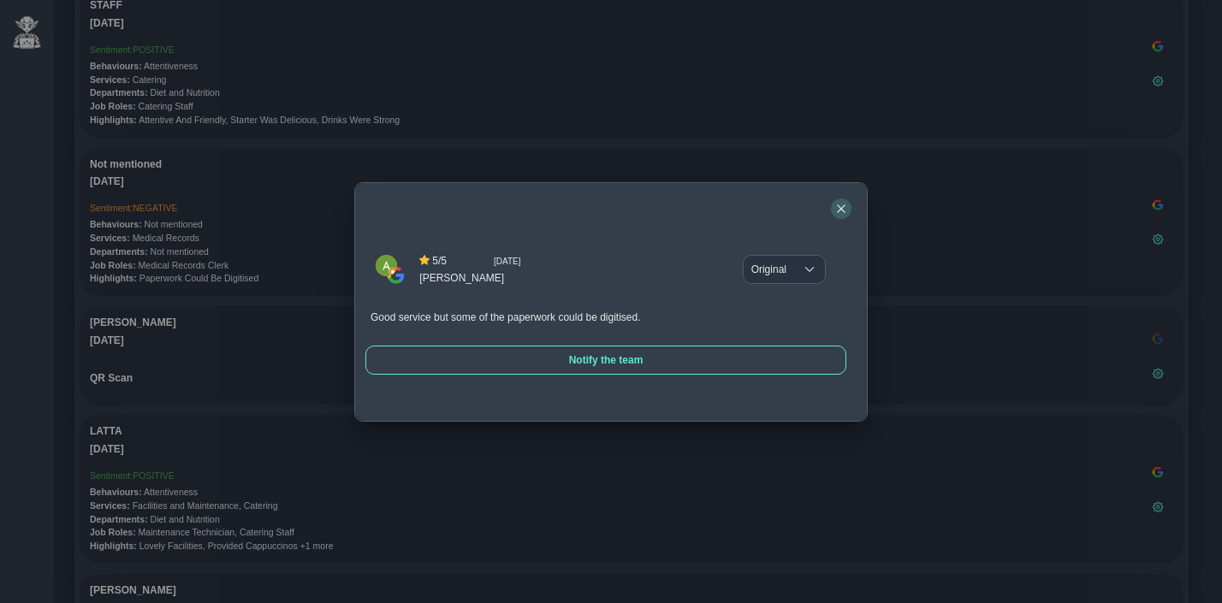
click at [841, 207] on icon "button" at bounding box center [841, 209] width 8 height 8
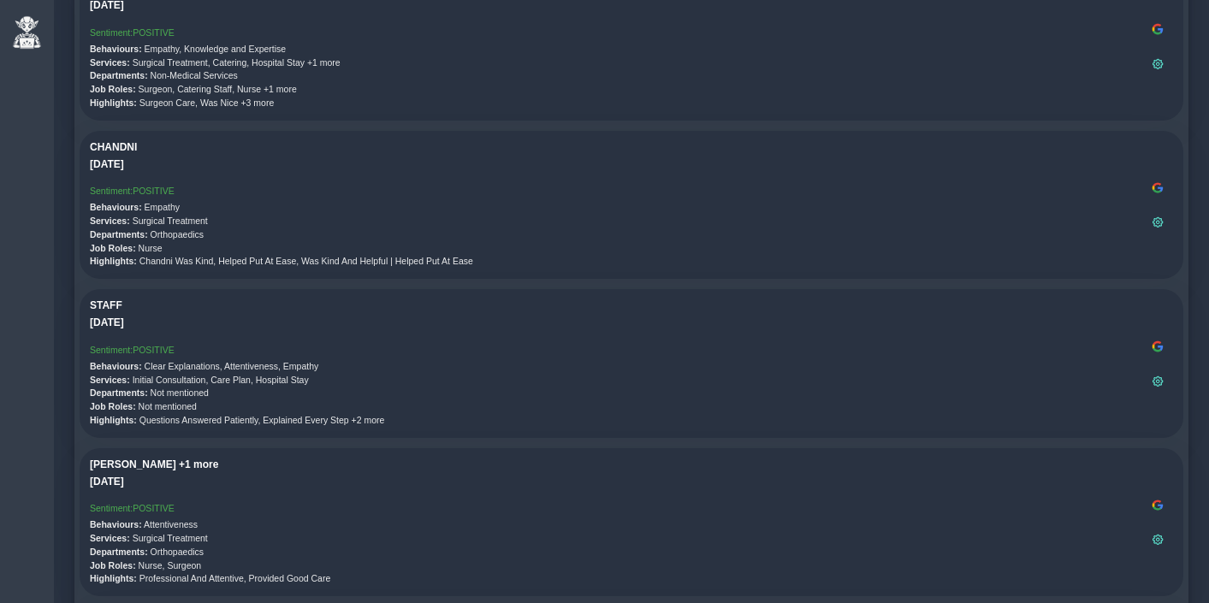
scroll to position [0, 0]
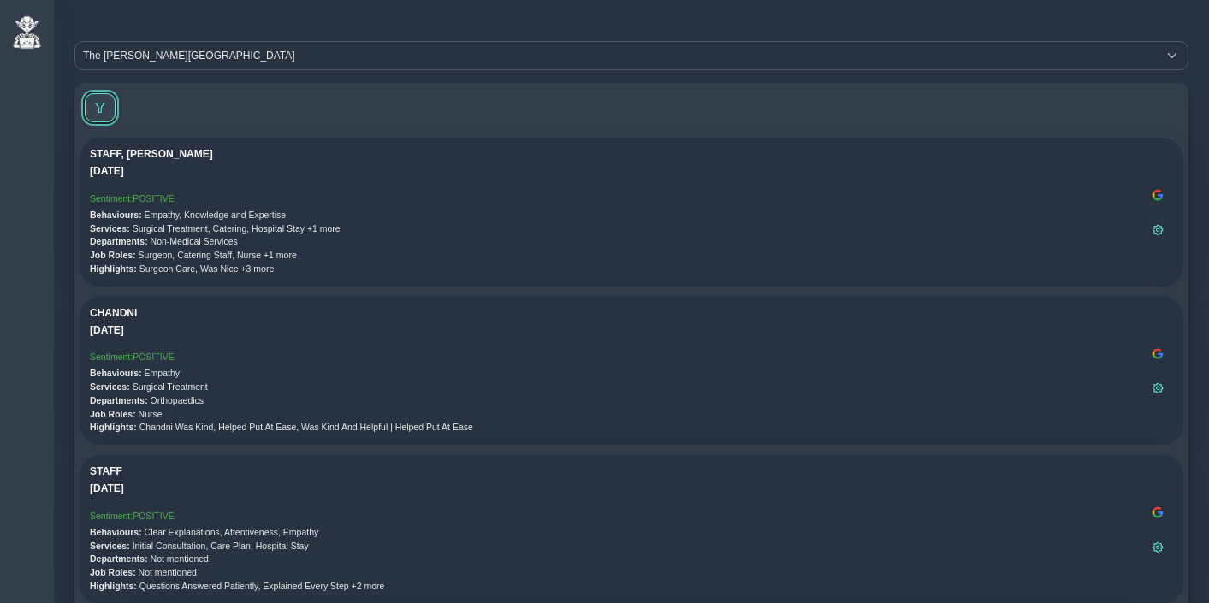
click at [102, 106] on span at bounding box center [100, 108] width 10 height 10
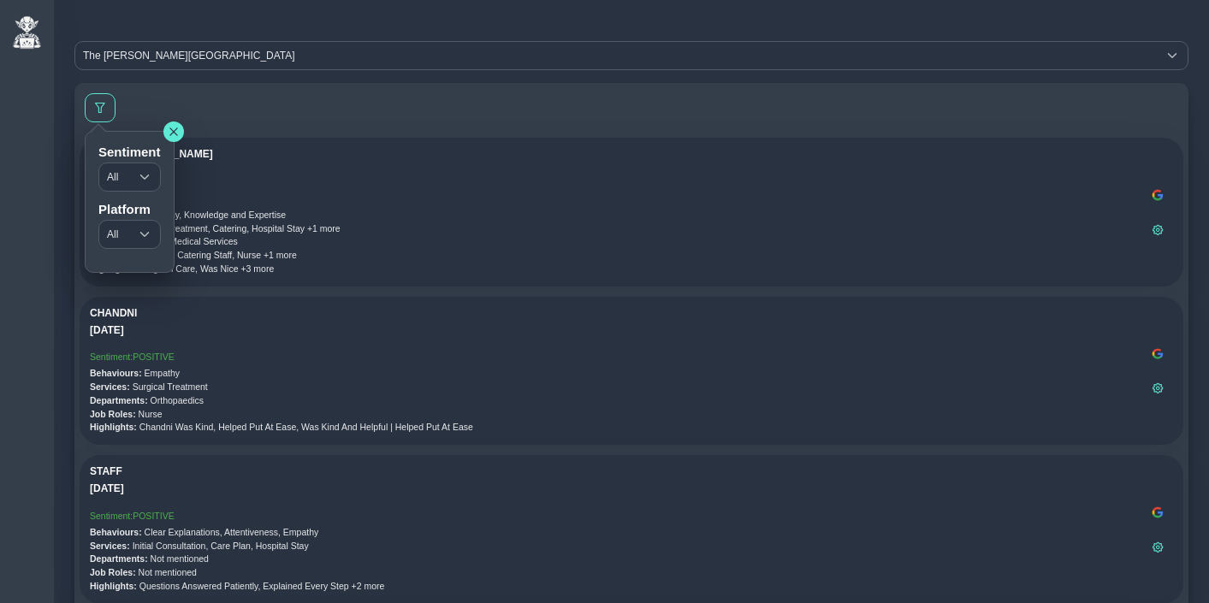
click at [242, 122] on div at bounding box center [632, 107] width 1104 height 39
click at [238, 122] on div at bounding box center [632, 107] width 1104 height 39
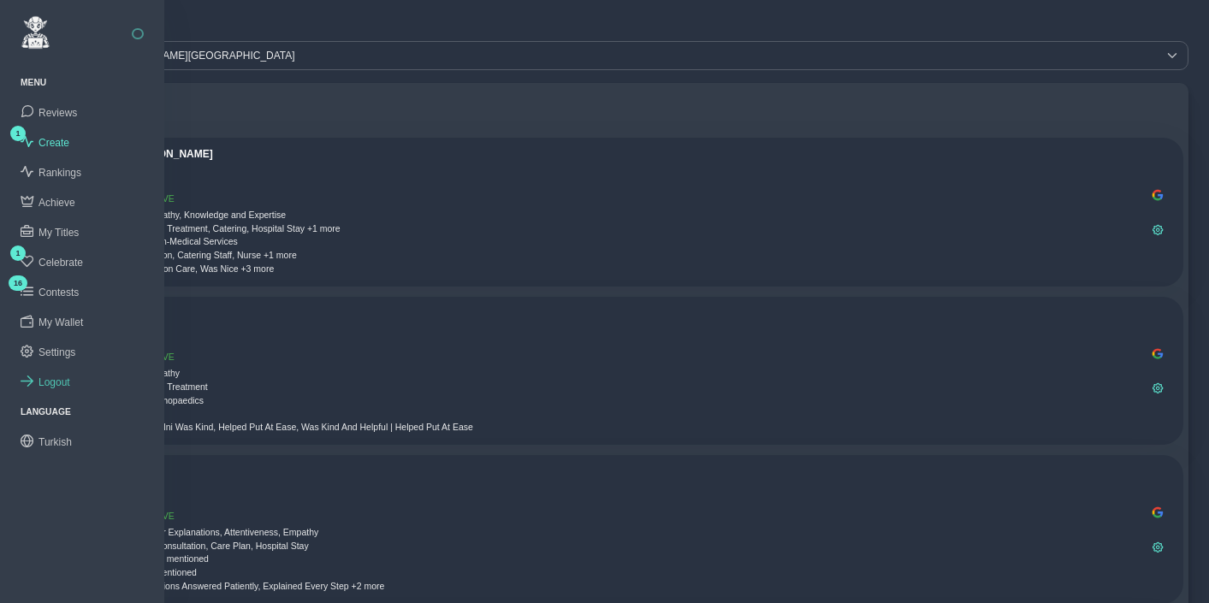
click at [54, 378] on span "Logout" at bounding box center [55, 383] width 32 height 12
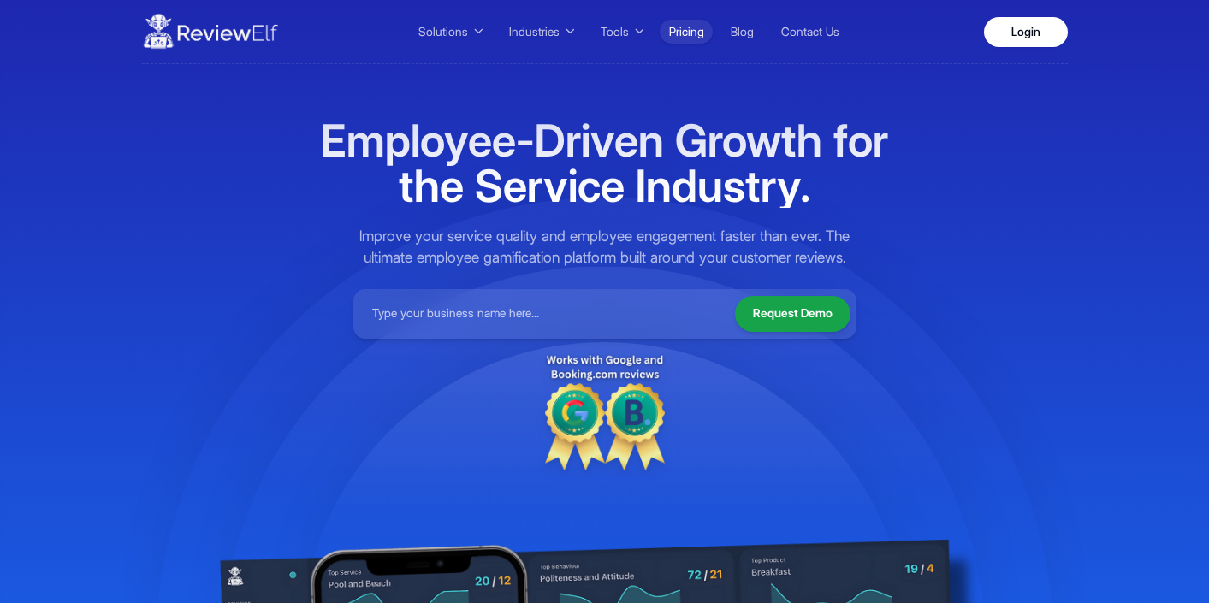
click at [689, 35] on link "Pricing" at bounding box center [686, 32] width 53 height 24
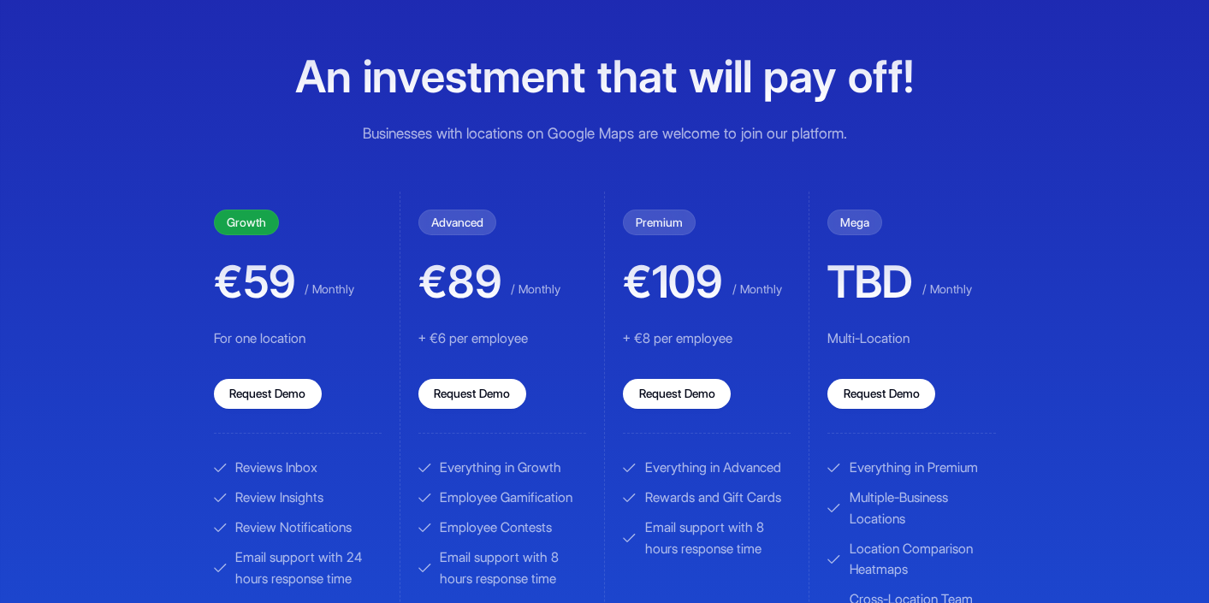
scroll to position [70, 0]
click at [121, 411] on div "Solutions Service Quality Contests Team Rewards and Gifts Review Collection Rev…" at bounding box center [605, 488] width 986 height 1117
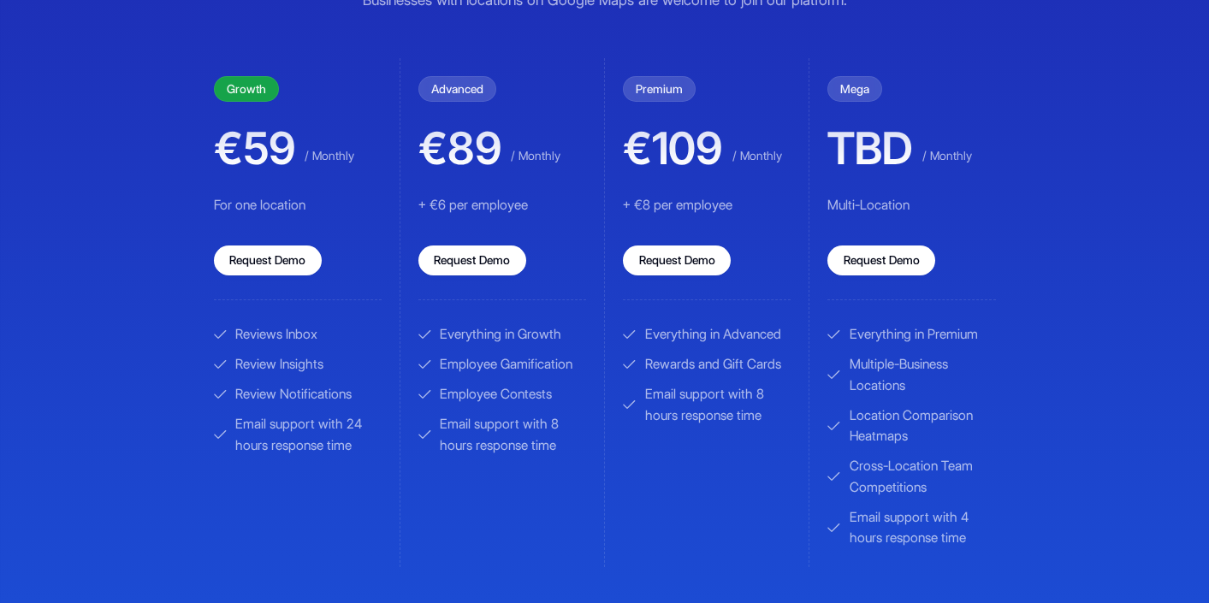
scroll to position [0, 0]
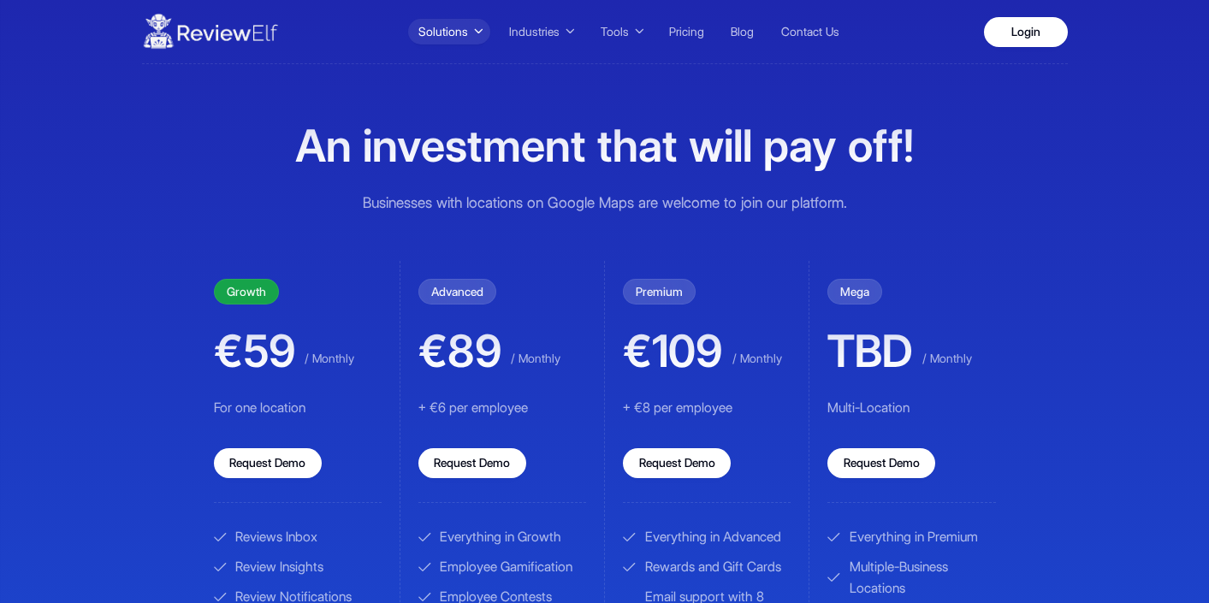
click at [468, 30] on span "Solutions" at bounding box center [444, 32] width 50 height 18
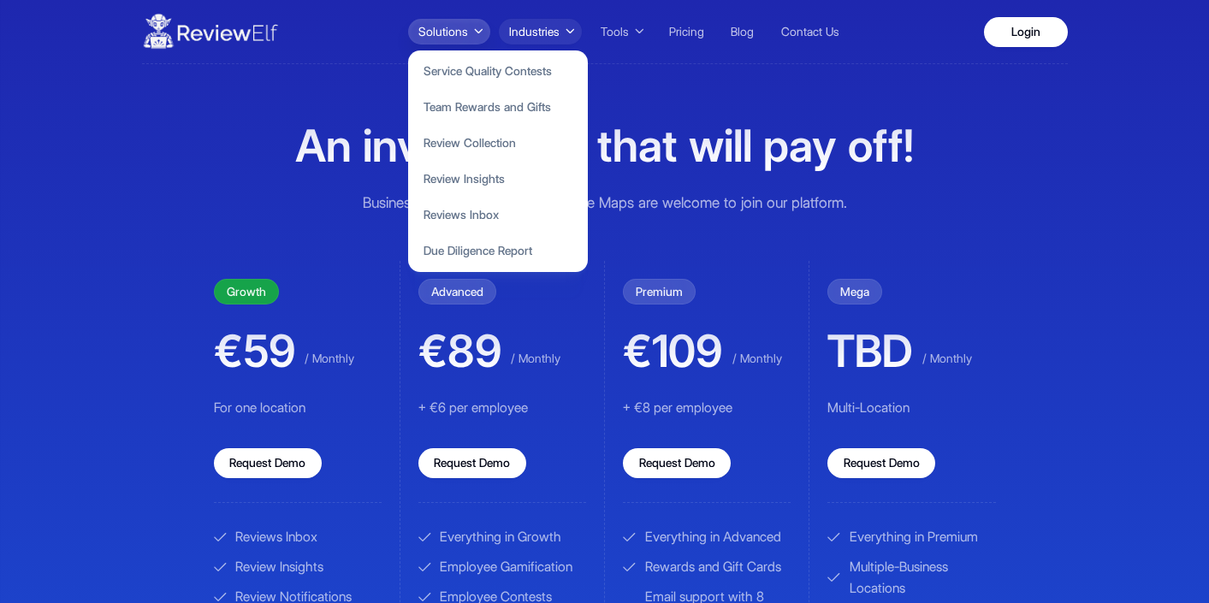
click at [542, 31] on span "Industries" at bounding box center [534, 32] width 50 height 18
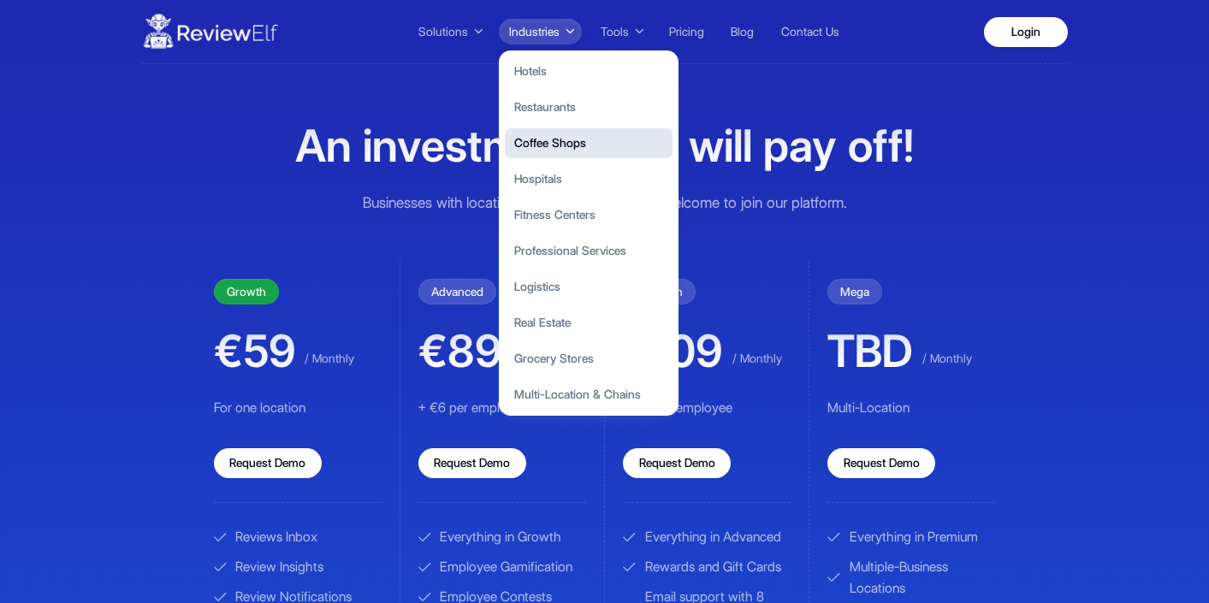
click at [554, 143] on button "Coffee Shops" at bounding box center [589, 143] width 168 height 30
